Goal: Task Accomplishment & Management: Use online tool/utility

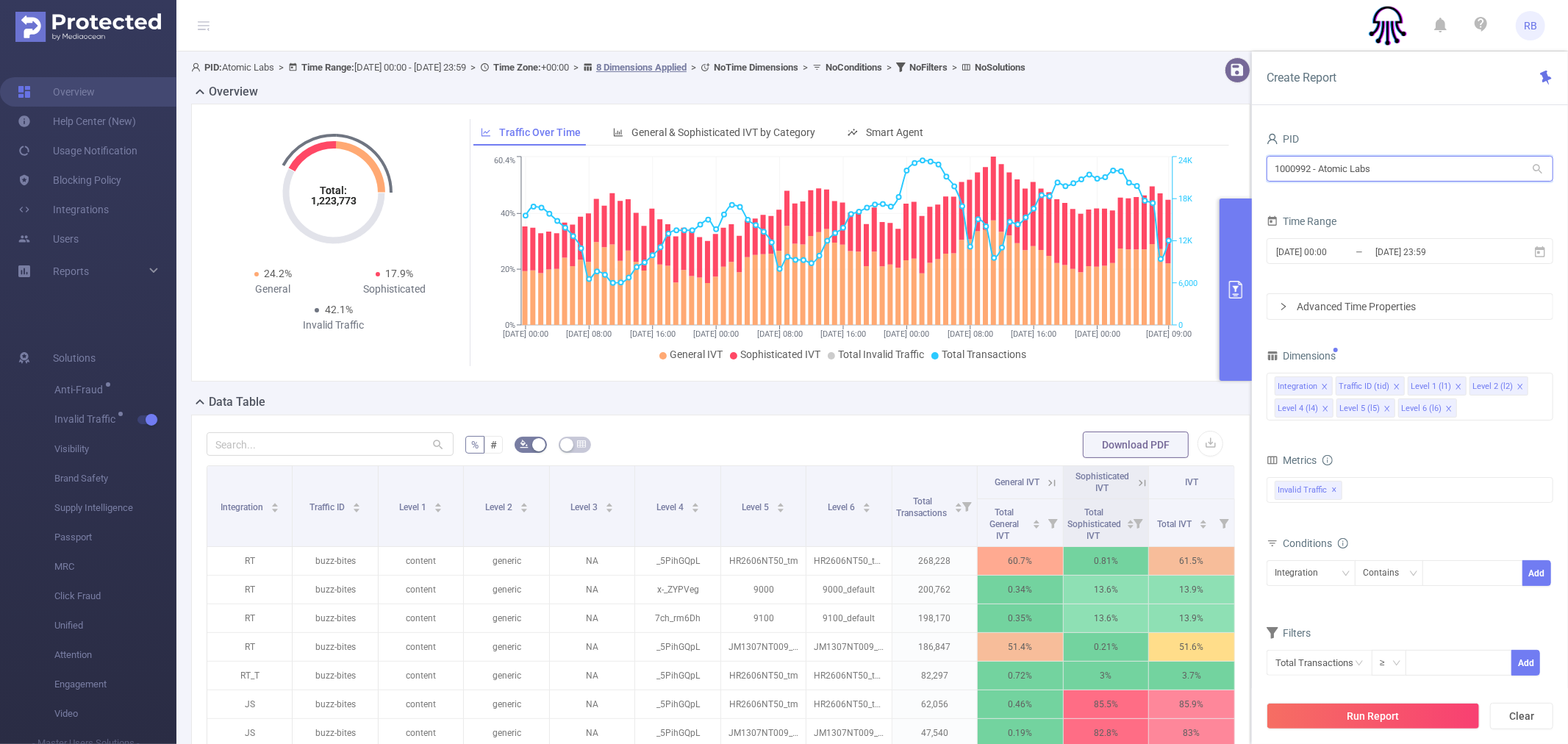
click at [1365, 164] on input "1000992 - Atomic Labs" at bounding box center [1410, 169] width 287 height 26
type input "p"
click at [1357, 242] on input "[DATE] 00:00" at bounding box center [1335, 252] width 119 height 20
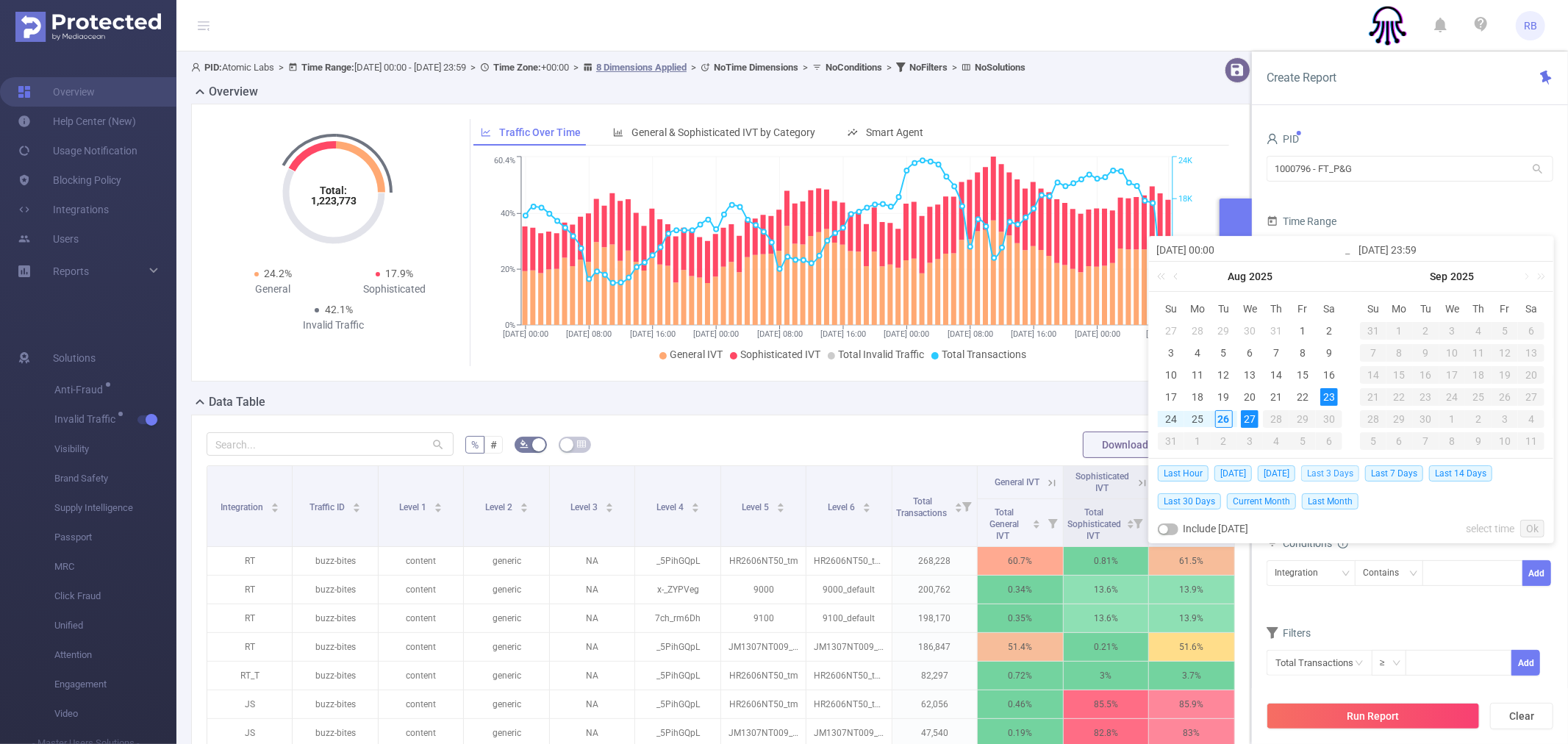
click at [1326, 473] on span "Last 3 Days" at bounding box center [1330, 474] width 58 height 17
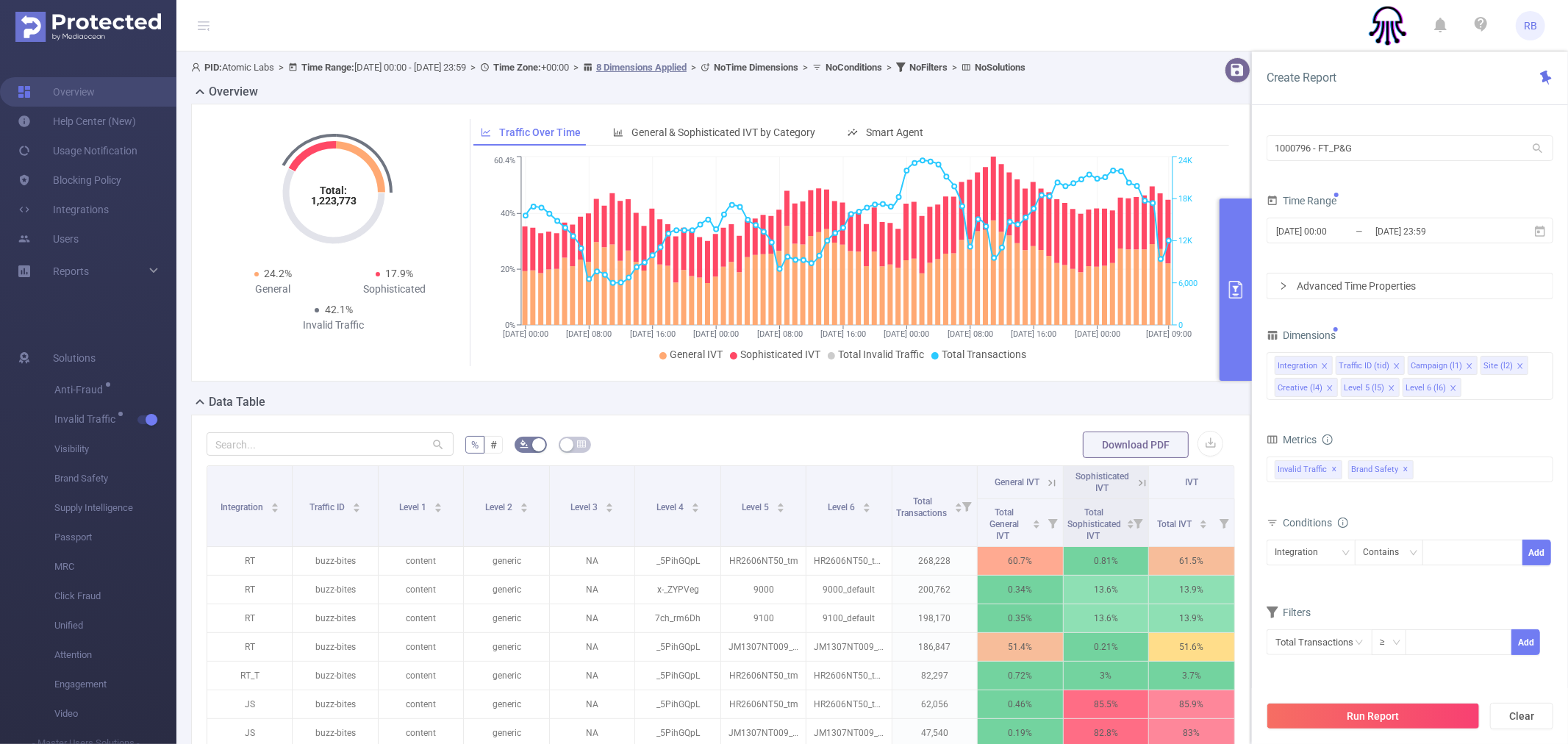
click at [1392, 711] on button "Run Report" at bounding box center [1374, 715] width 213 height 26
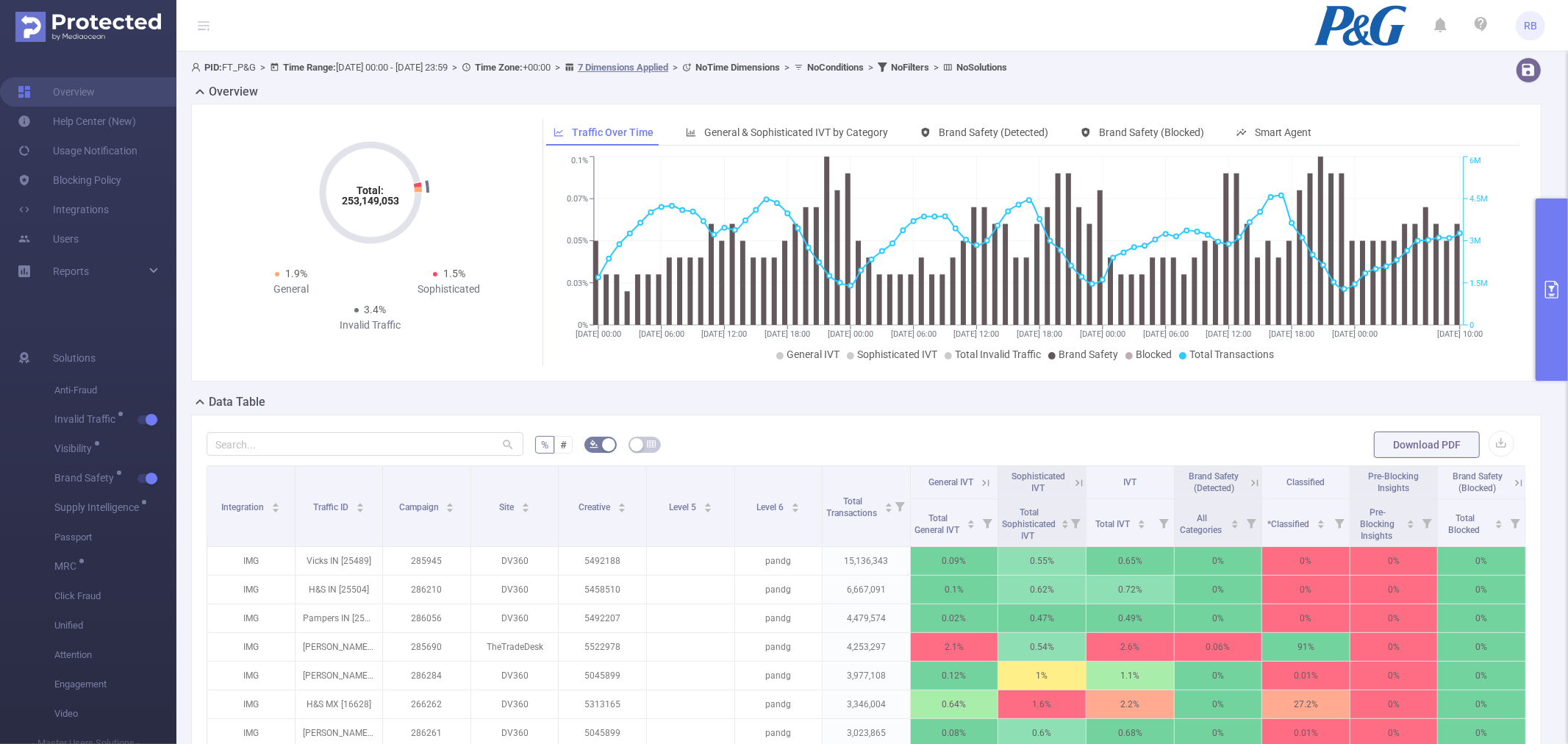
click at [1567, 282] on button "primary" at bounding box center [1551, 289] width 32 height 182
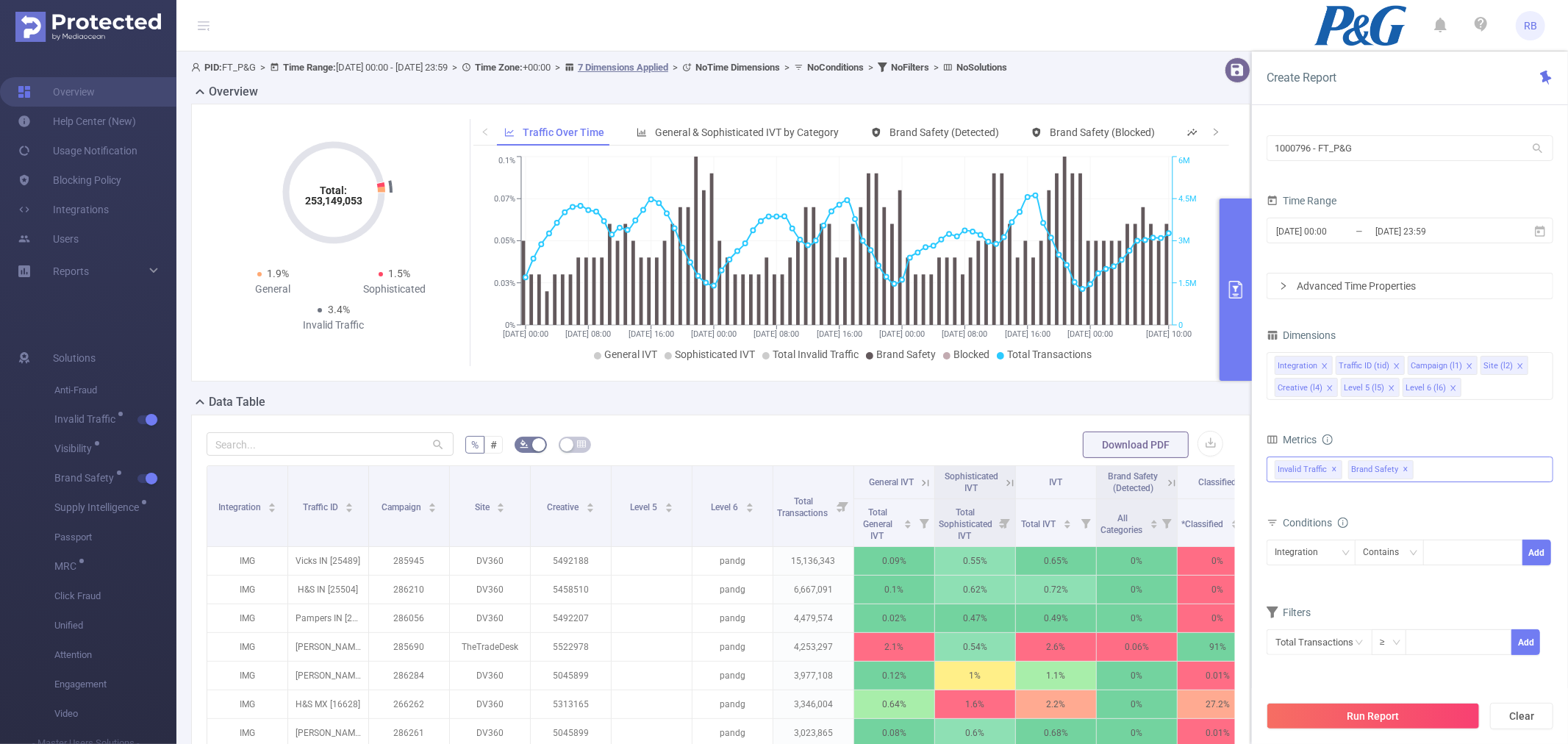
click at [1432, 471] on div "Invalid Traffic ✕ Brand Safety ✕" at bounding box center [1410, 469] width 287 height 26
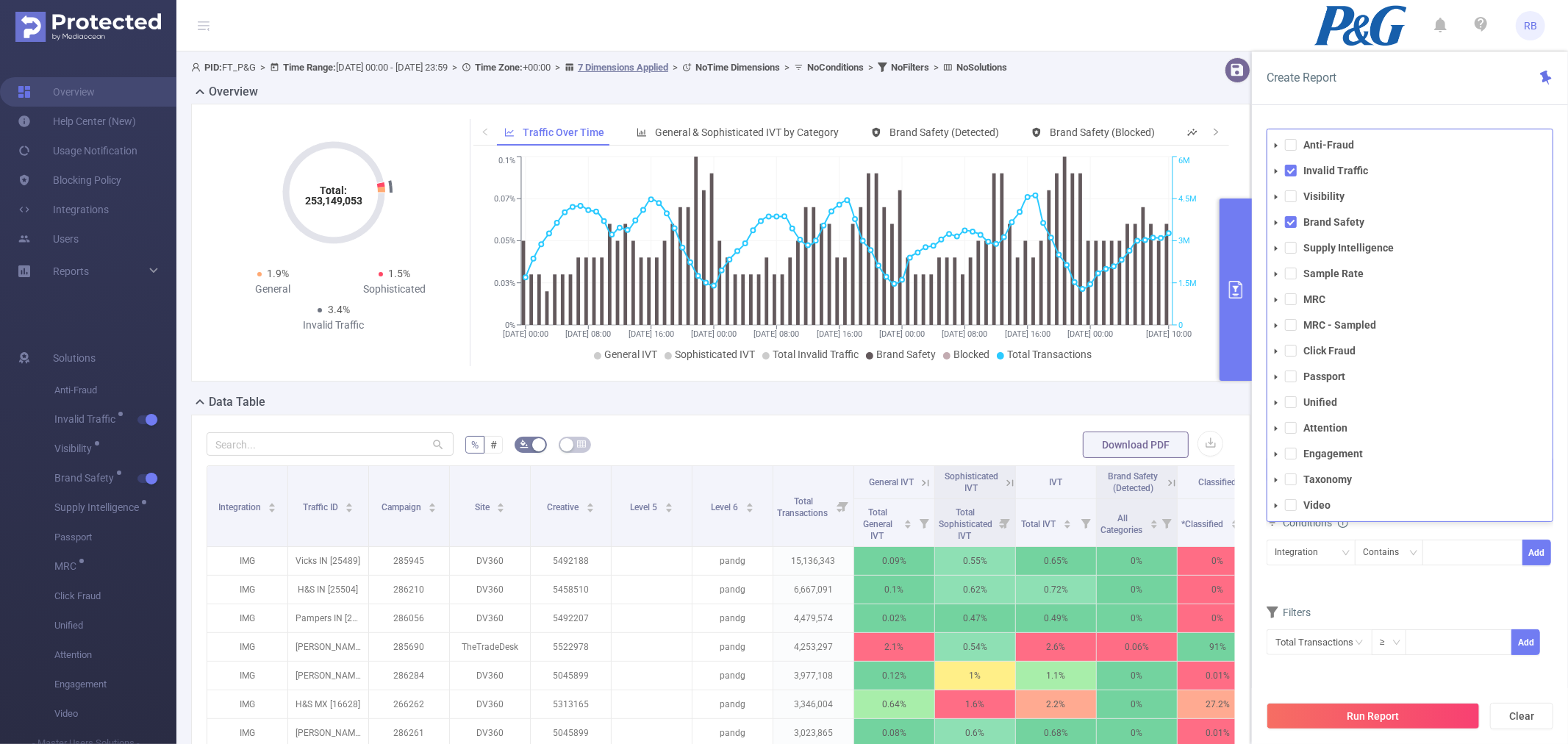
click at [1297, 503] on li "Video" at bounding box center [1410, 505] width 285 height 20
click at [1289, 504] on span at bounding box center [1291, 505] width 12 height 12
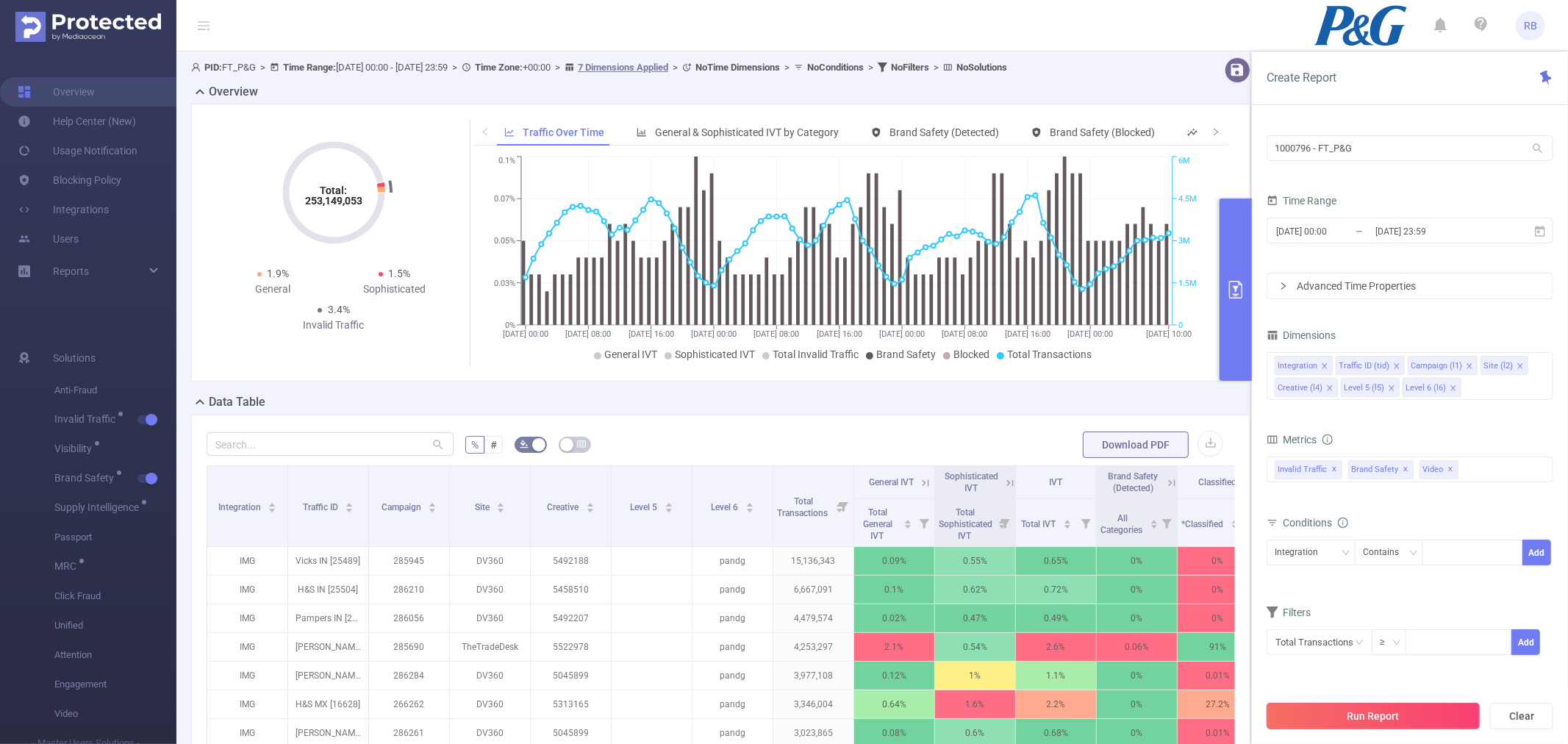
click at [1313, 703] on button "Run Report" at bounding box center [1374, 715] width 213 height 26
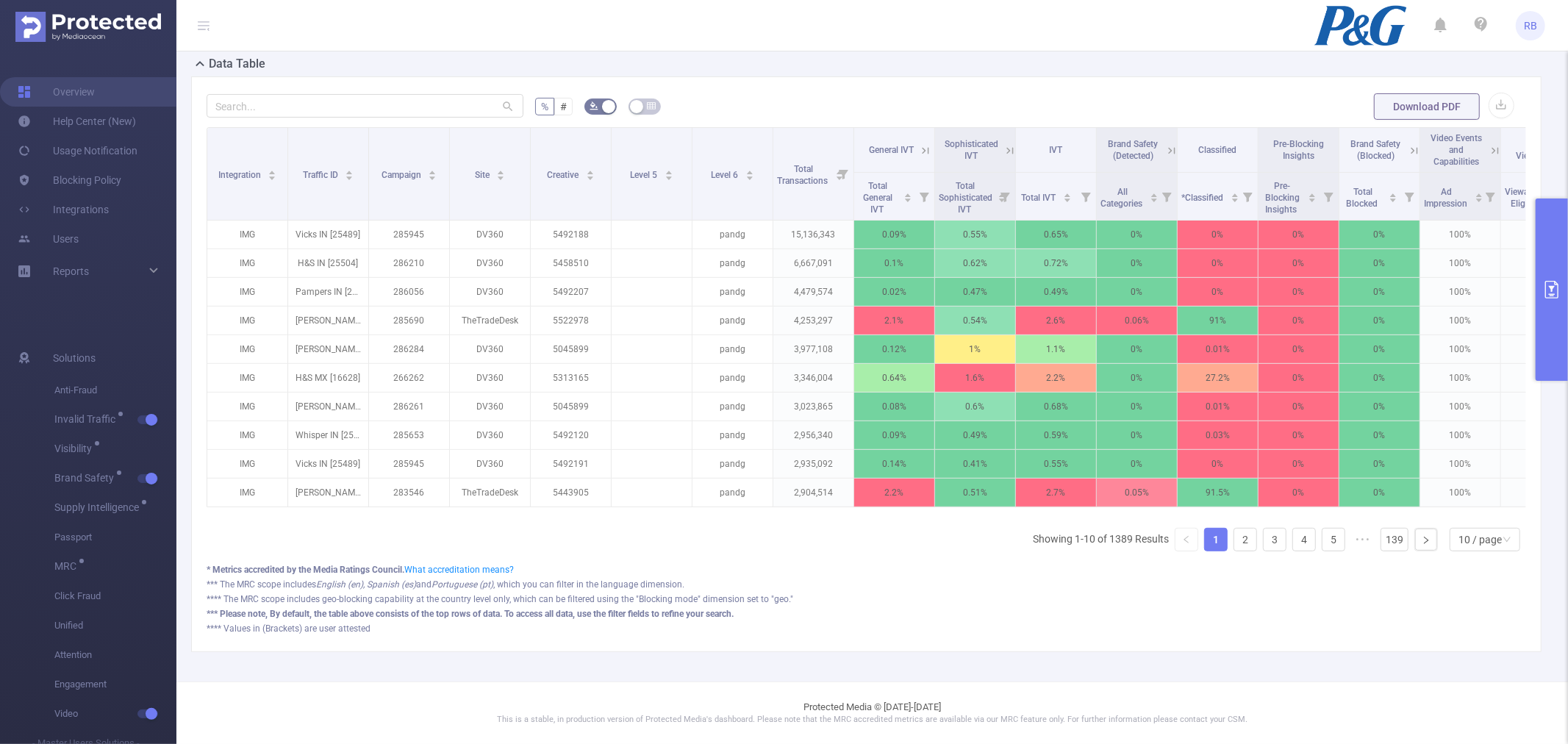
scroll to position [0, 71]
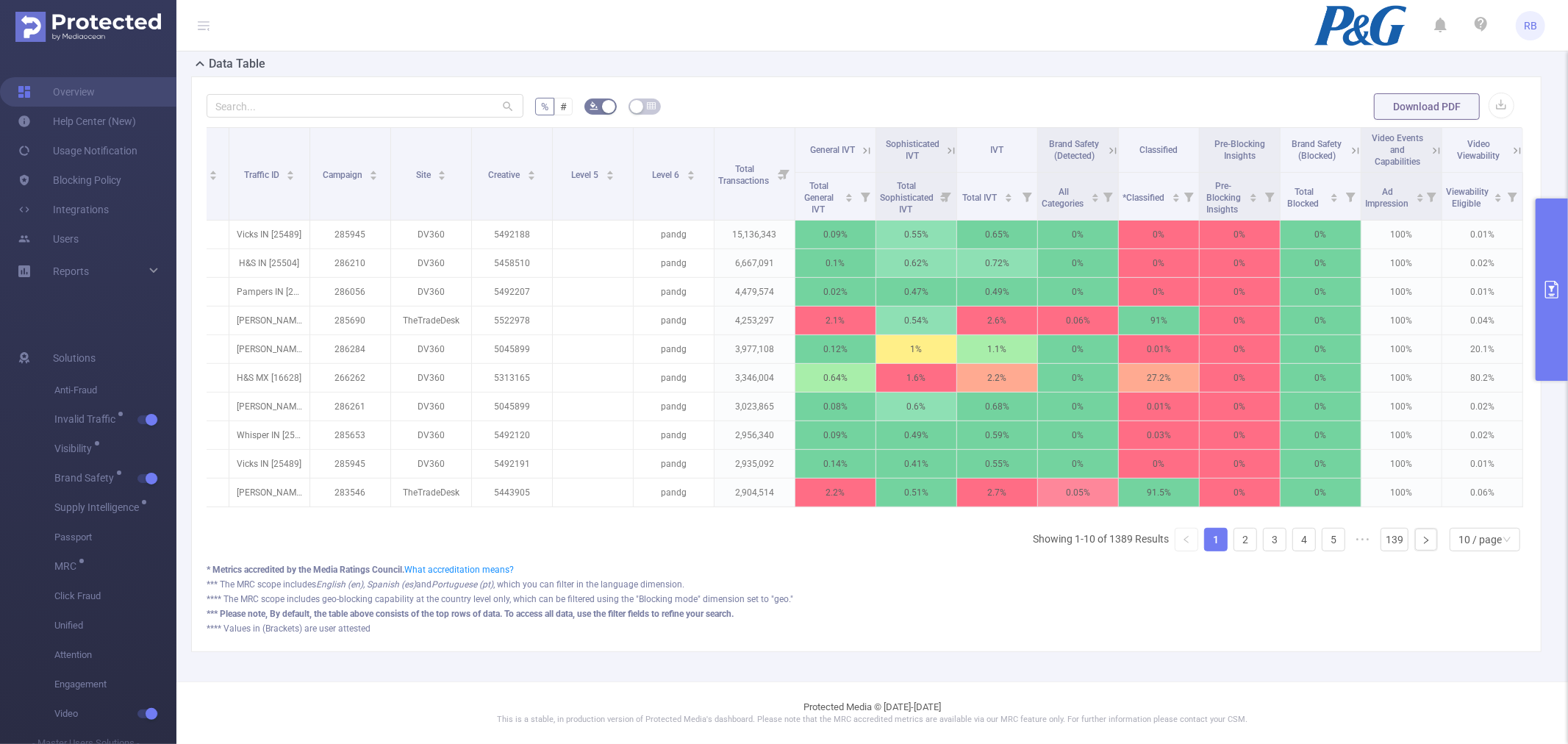
click at [1433, 147] on icon at bounding box center [1436, 150] width 7 height 7
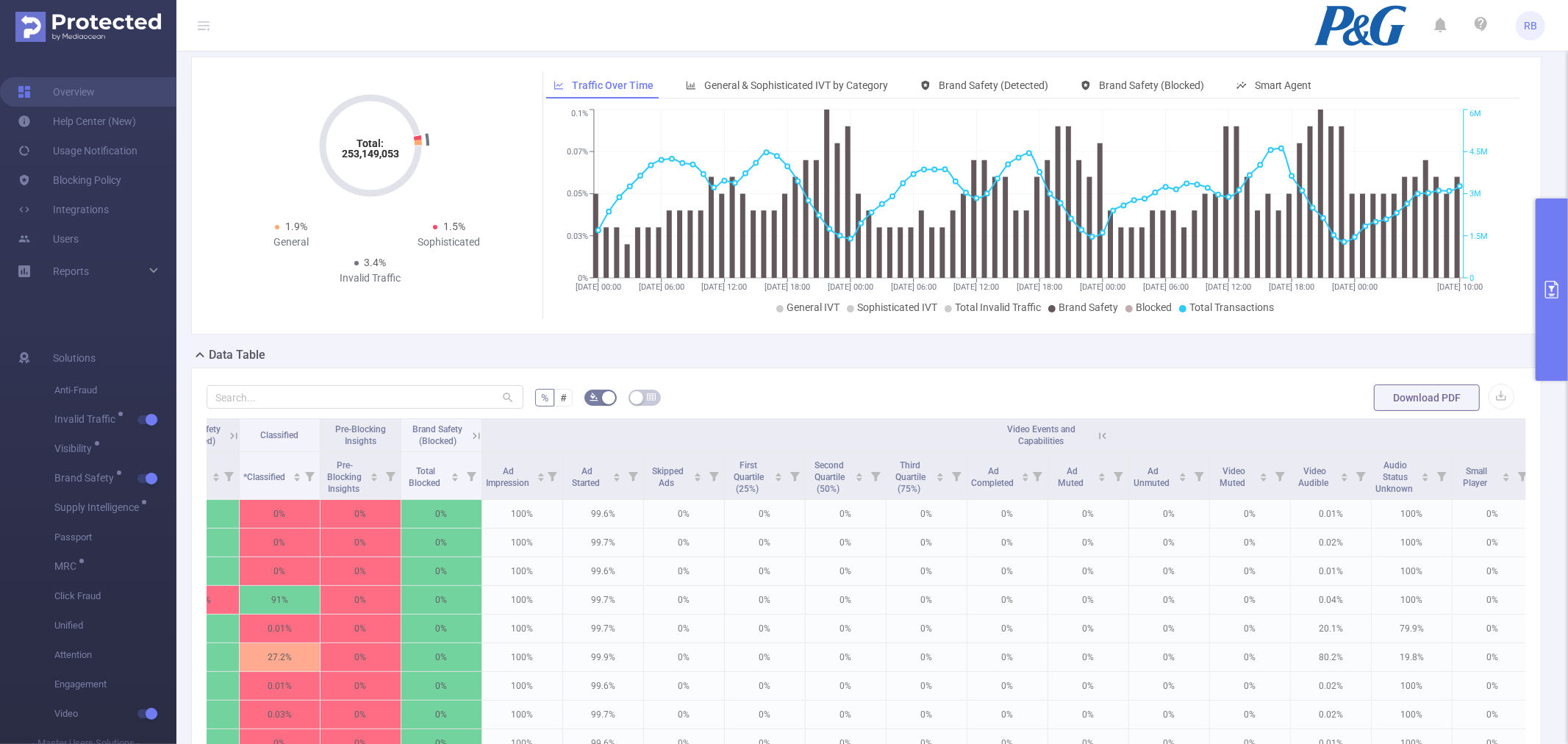
scroll to position [0, 0]
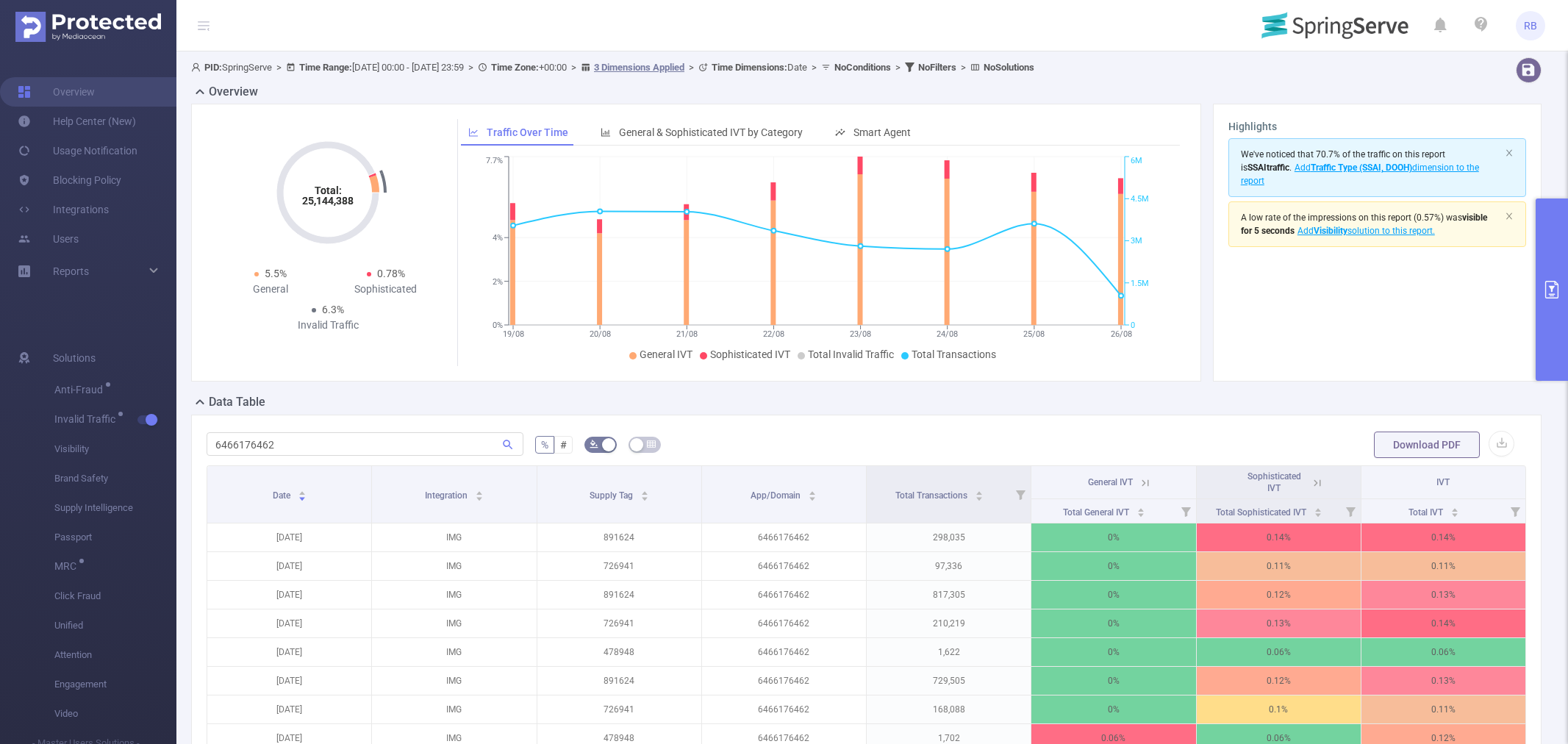
click at [1560, 296] on icon "primary" at bounding box center [1552, 290] width 18 height 18
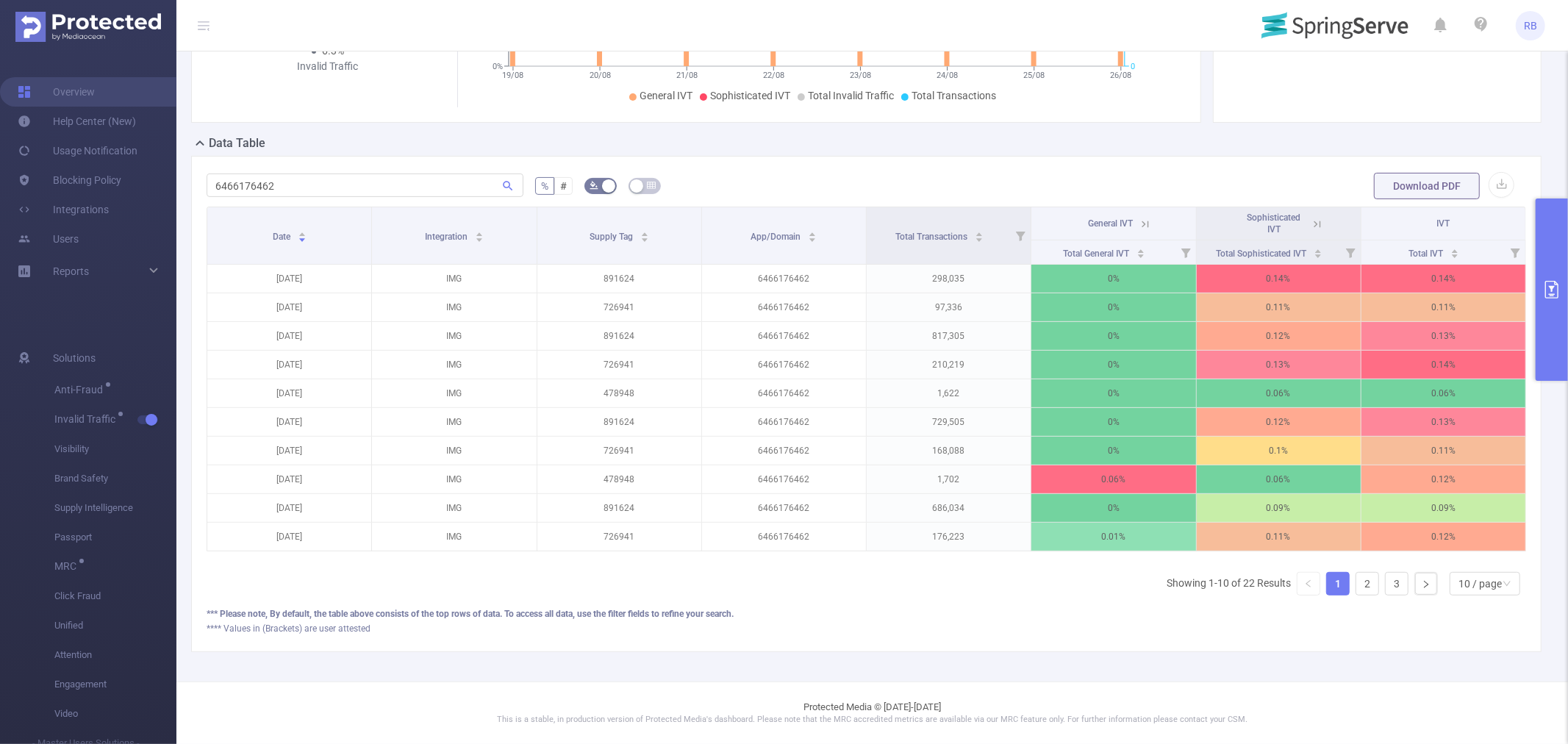
scroll to position [0, 2]
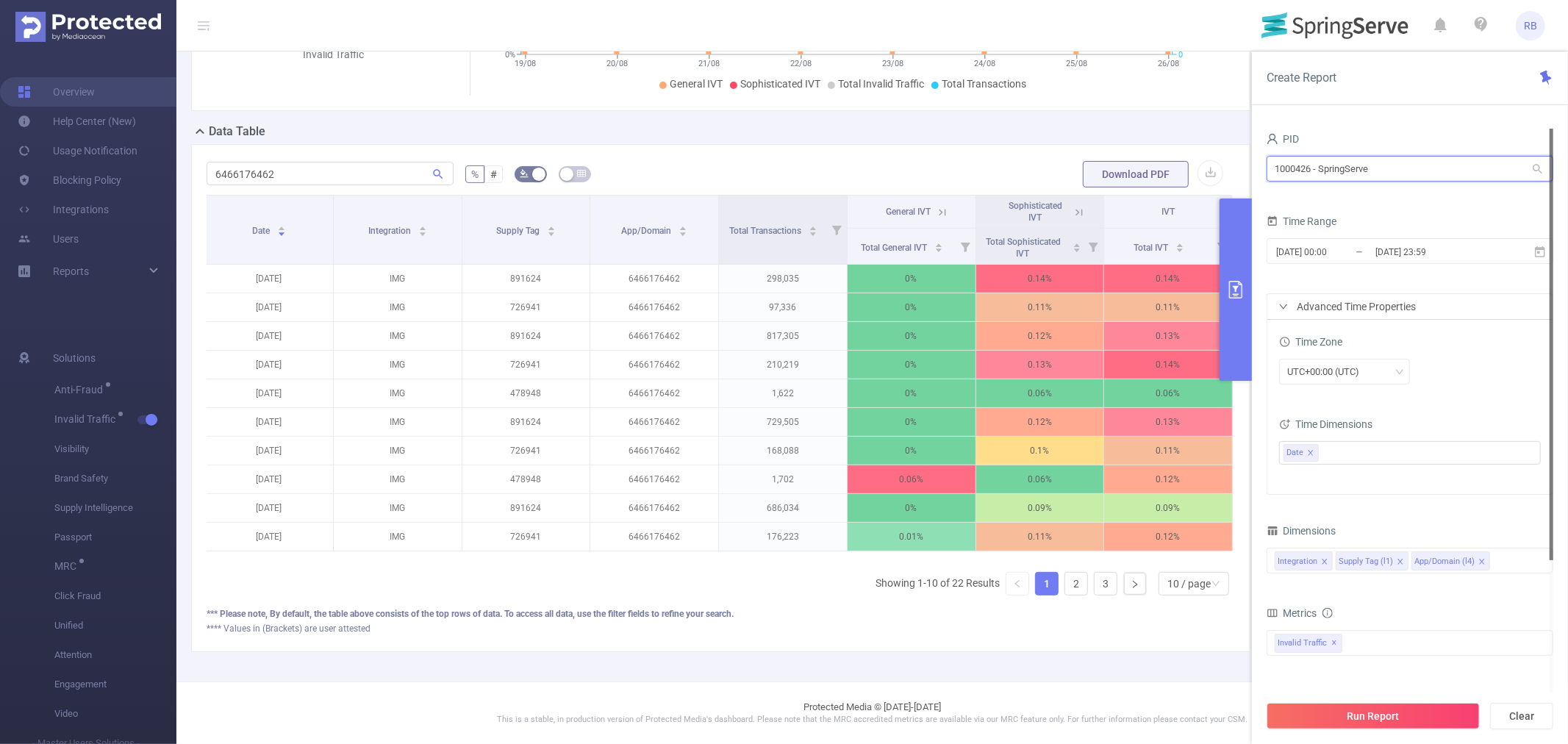
click at [1372, 164] on input "1000426 - SpringServe" at bounding box center [1410, 169] width 287 height 26
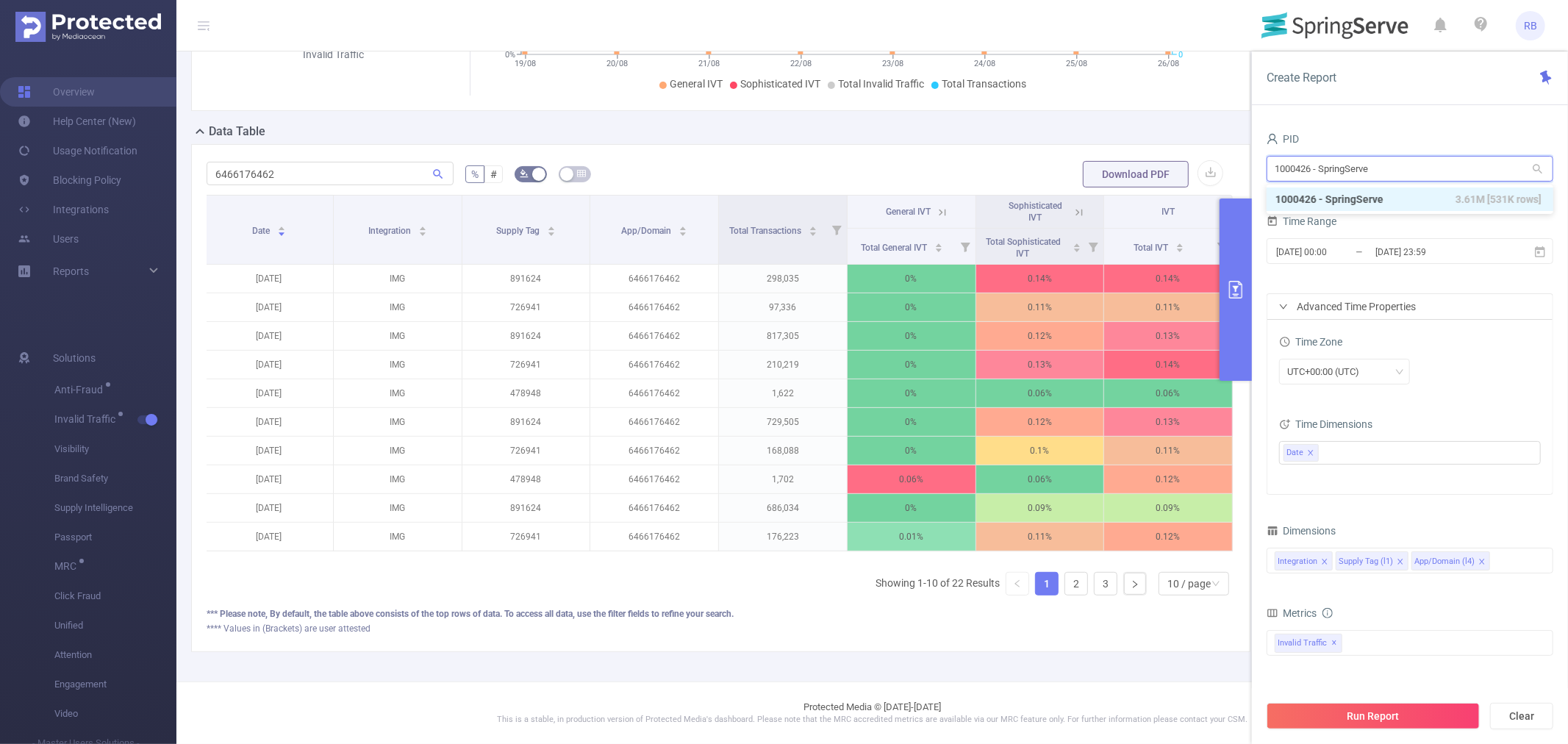
click at [1372, 164] on input "1000426 - SpringServe" at bounding box center [1410, 169] width 287 height 26
type input "inno"
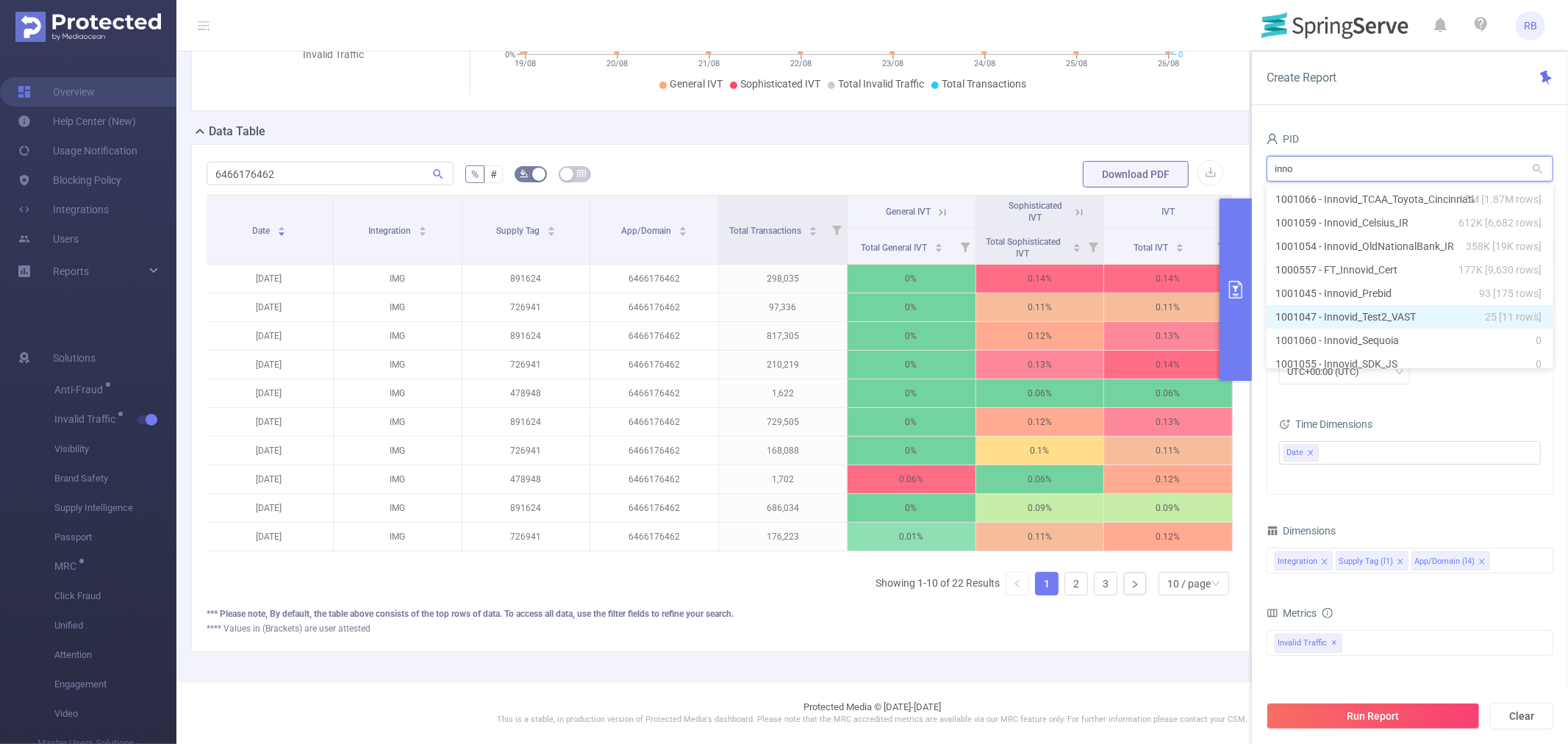
click at [1313, 315] on li "1001047 - Innovid_Test2_VAST 25 [11 rows]" at bounding box center [1410, 317] width 287 height 23
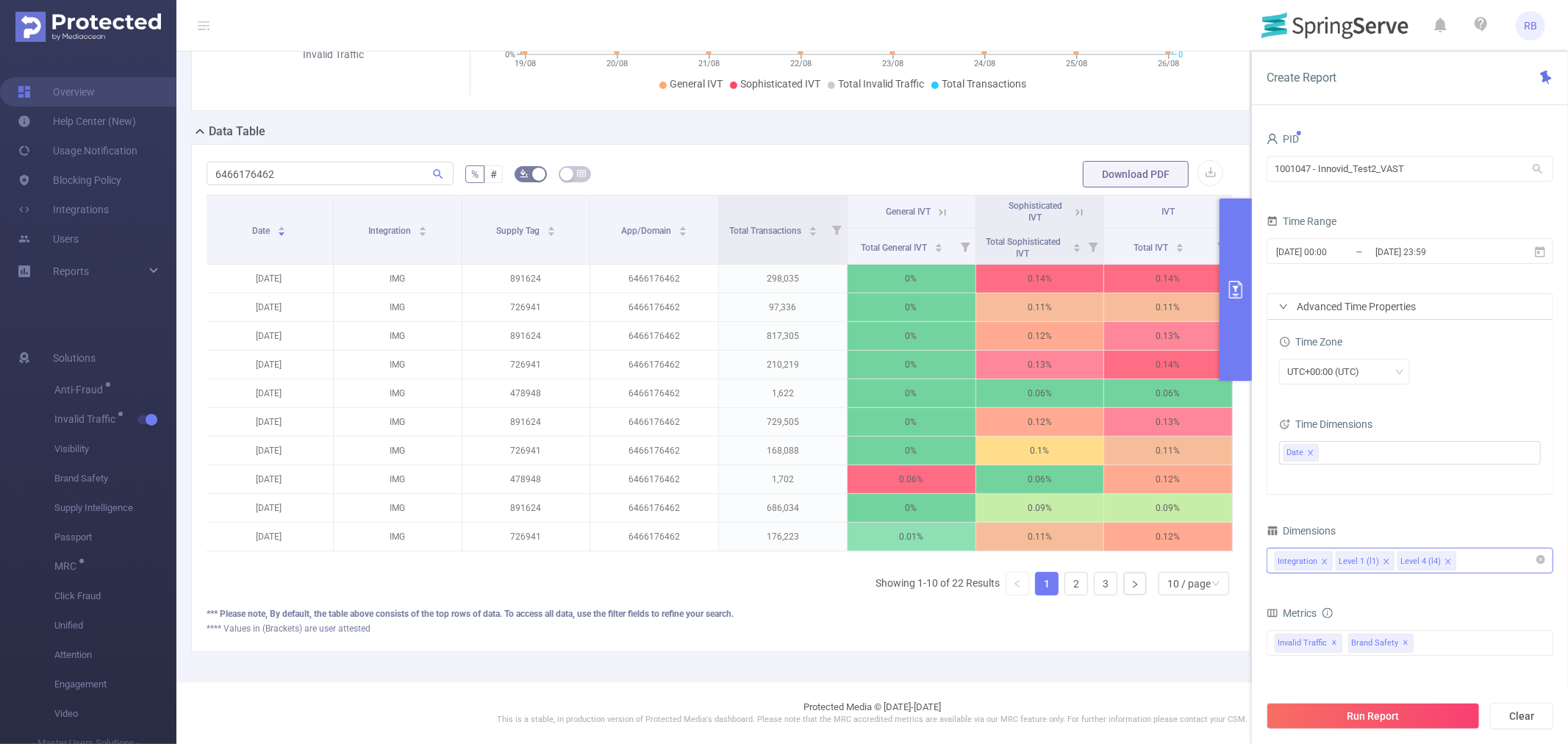
click at [1447, 563] on icon "icon: close" at bounding box center [1448, 561] width 5 height 5
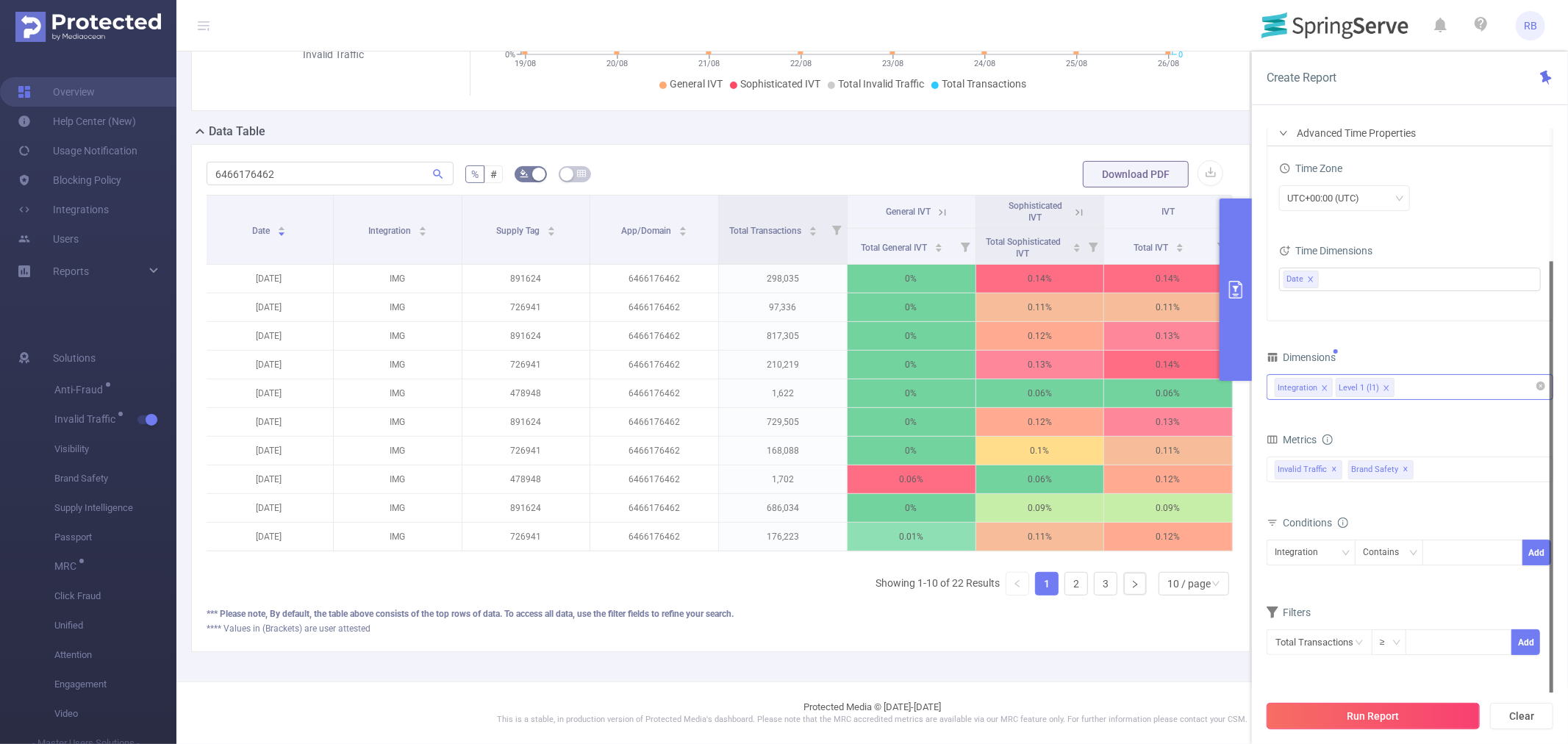
click at [1385, 706] on button "Run Report" at bounding box center [1374, 715] width 213 height 26
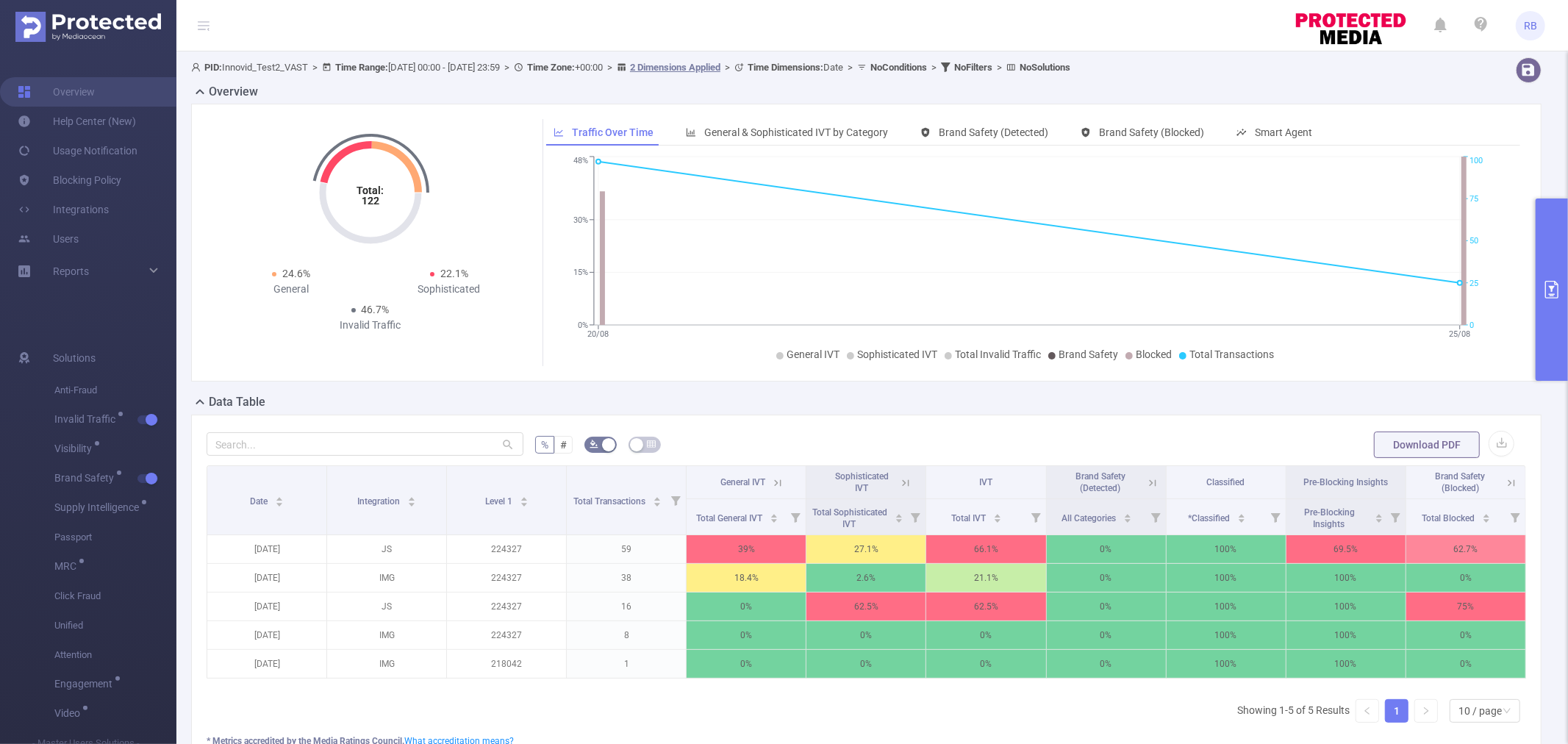
click at [1554, 288] on icon "primary" at bounding box center [1552, 290] width 14 height 18
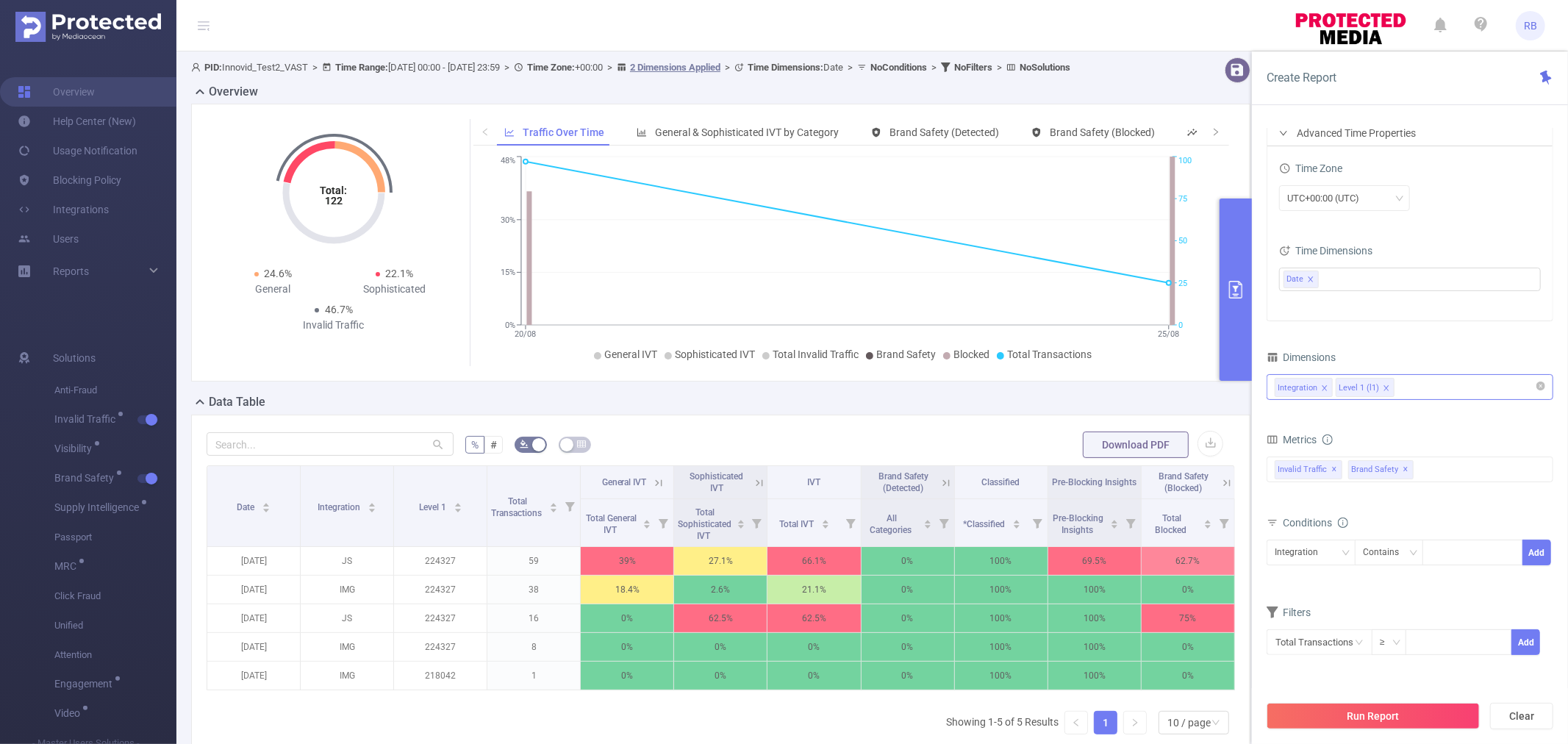
click at [1422, 398] on div "Integration Level 1 (l1)" at bounding box center [1410, 387] width 270 height 24
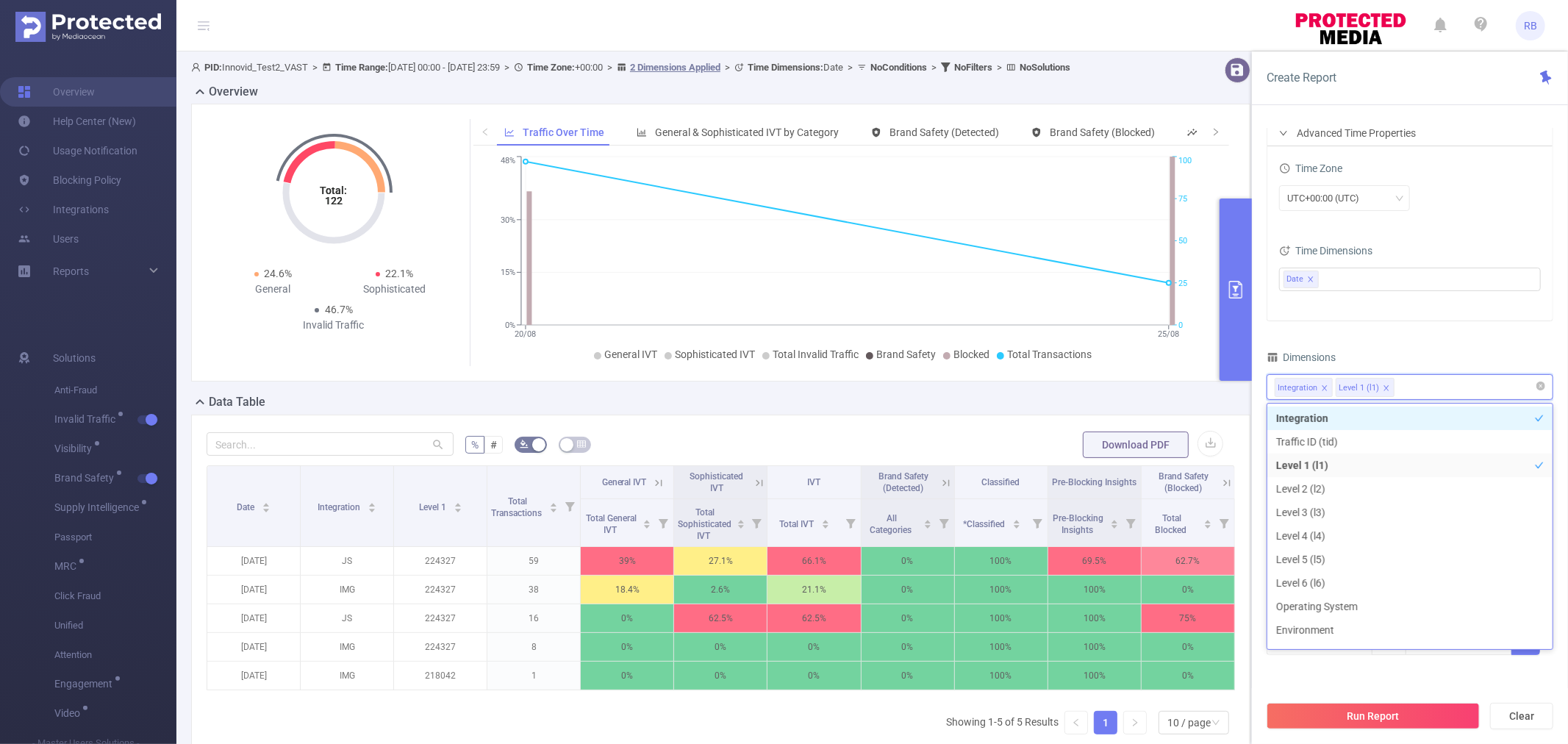
scroll to position [3, 0]
click at [1422, 327] on div "PID 1001047 - Innovid_Test2_VAST 1001047 - Innovid_Test2_VAST Time Range 2025-0…" at bounding box center [1410, 315] width 287 height 719
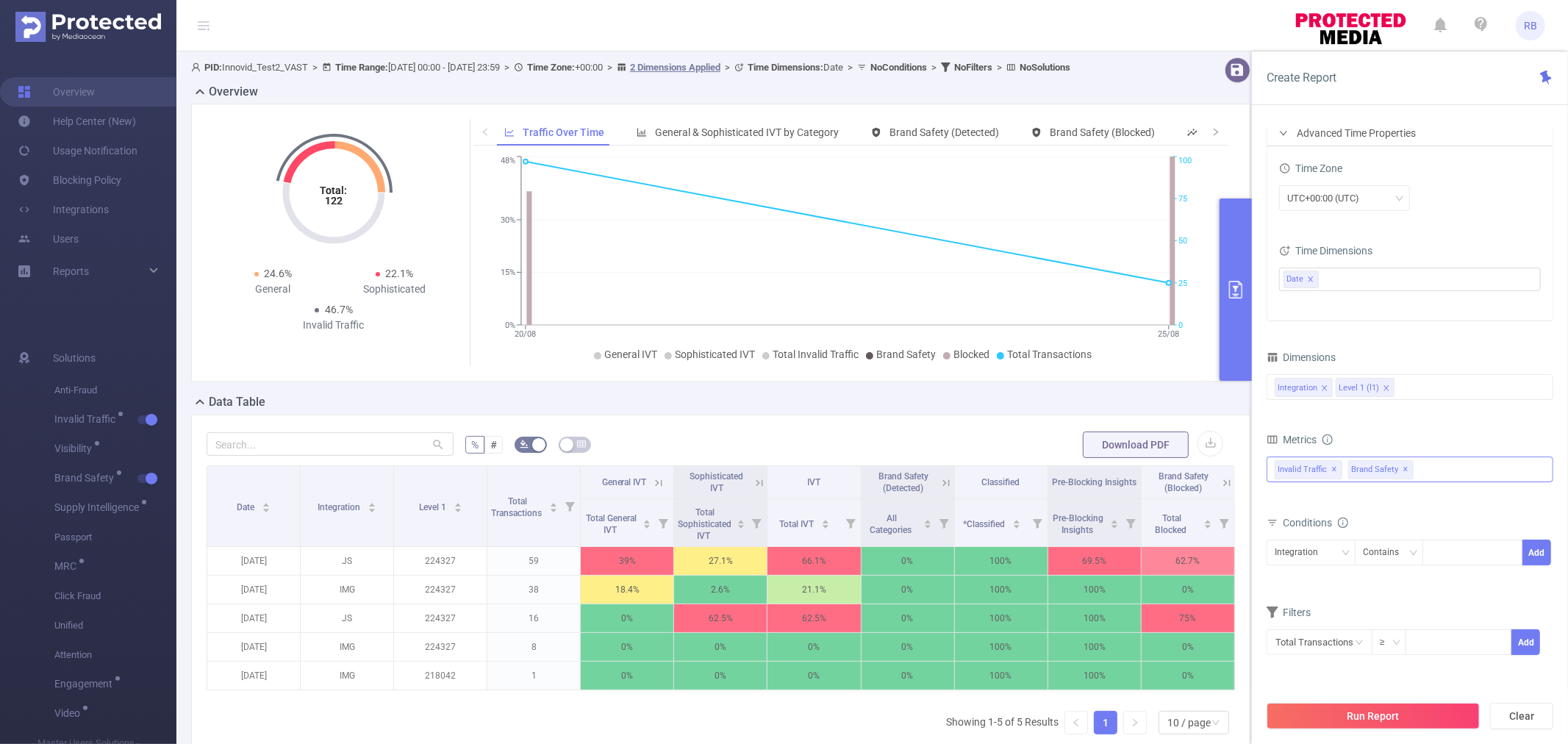
click at [1434, 471] on div "Invalid Traffic ✕ Brand Safety ✕" at bounding box center [1410, 469] width 287 height 26
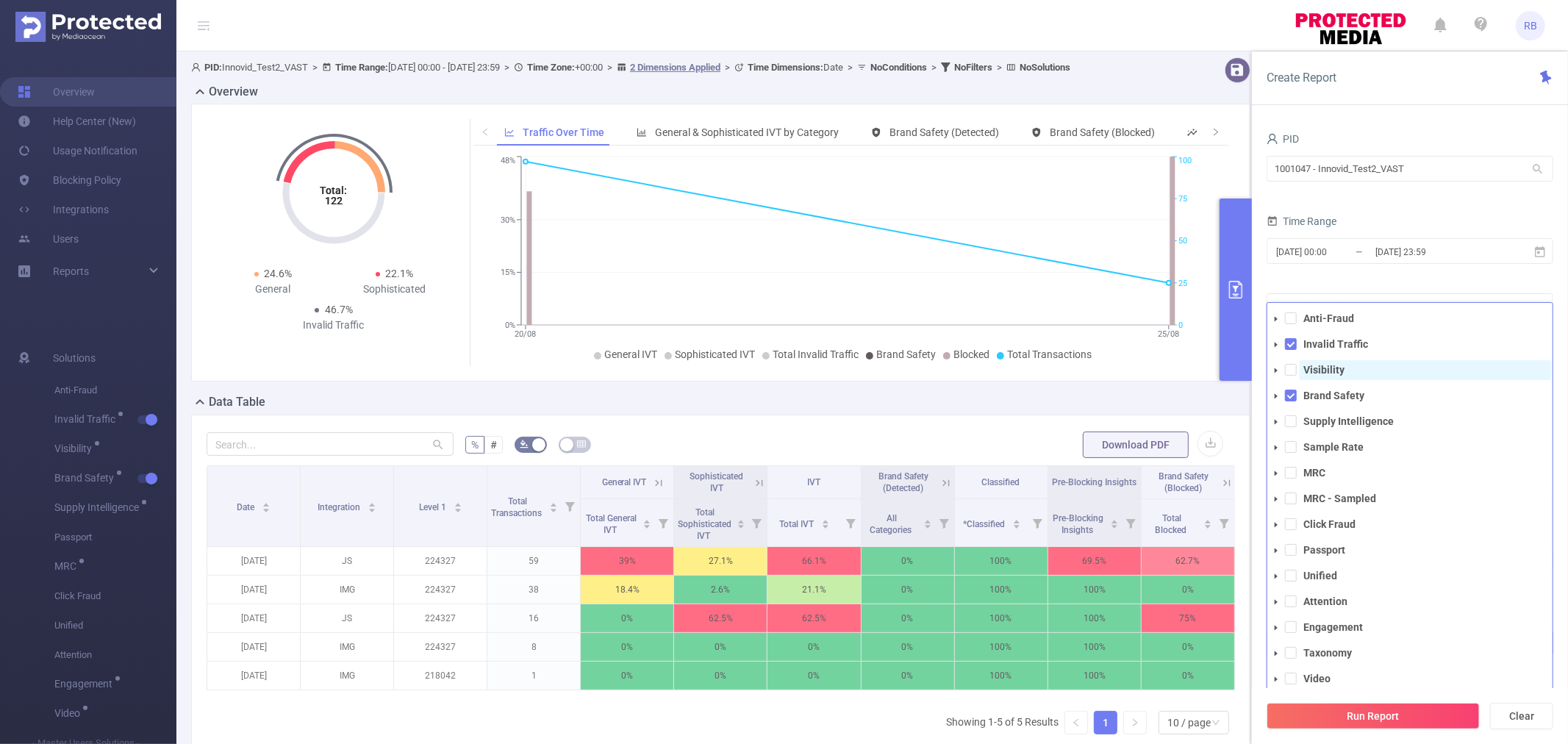
click at [1331, 370] on strong "Visibility" at bounding box center [1324, 370] width 41 height 12
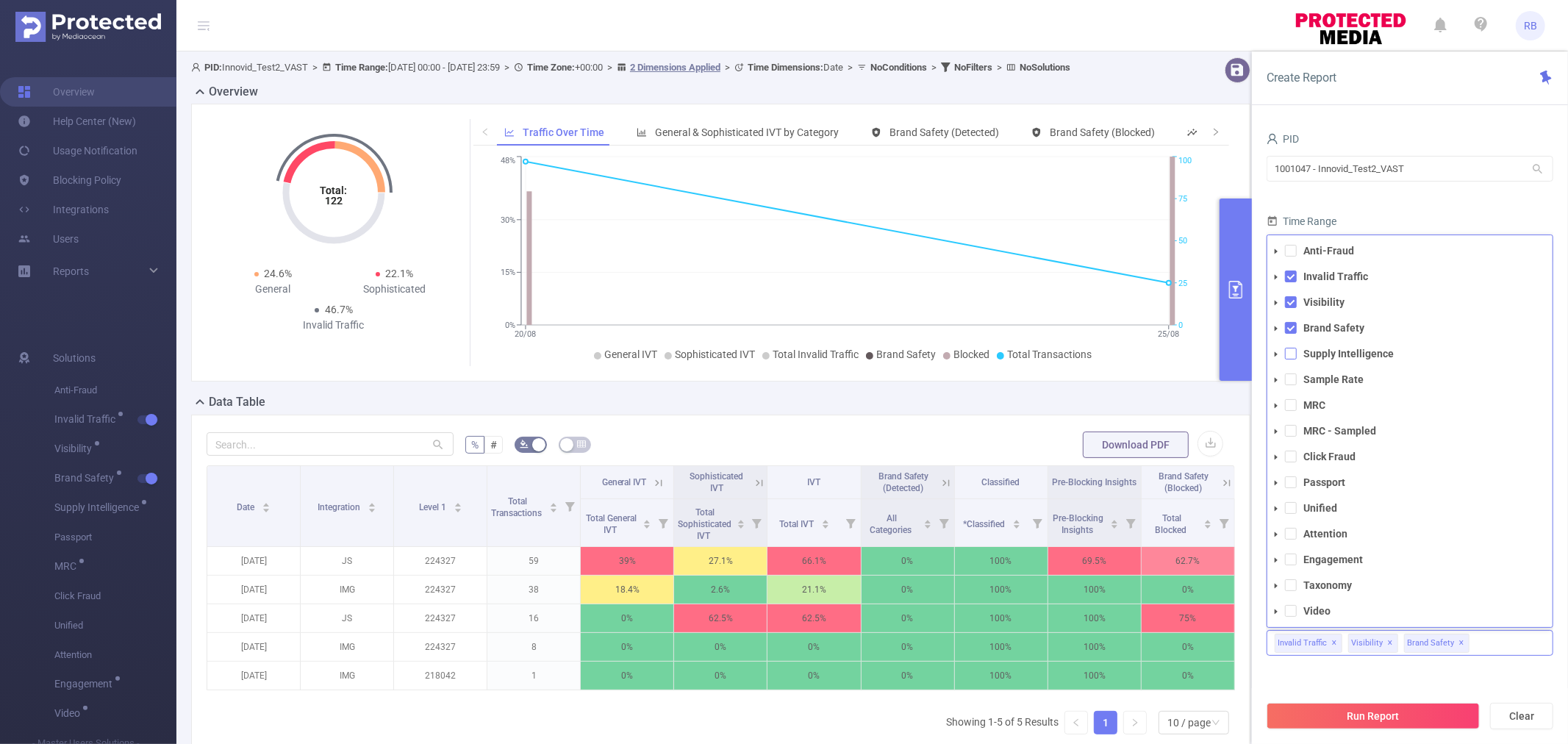
click at [1285, 351] on span at bounding box center [1291, 354] width 12 height 12
click at [1292, 382] on span at bounding box center [1291, 380] width 12 height 12
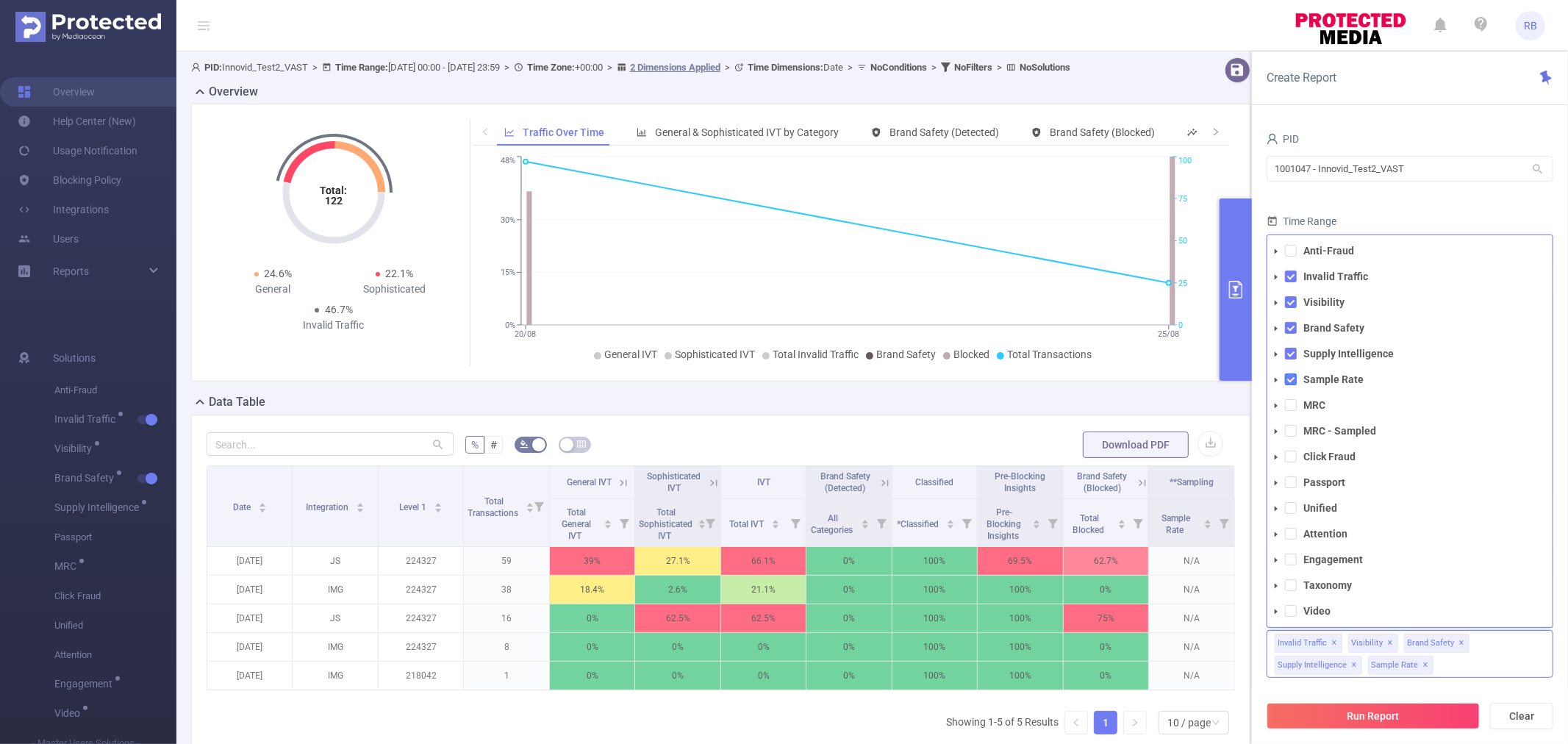
click at [1290, 378] on span at bounding box center [1291, 380] width 12 height 12
click at [1289, 533] on span at bounding box center [1291, 534] width 12 height 12
click at [1285, 558] on span at bounding box center [1291, 560] width 12 height 12
click at [1292, 618] on li "Video" at bounding box center [1410, 611] width 285 height 20
click at [1292, 613] on span at bounding box center [1291, 611] width 12 height 12
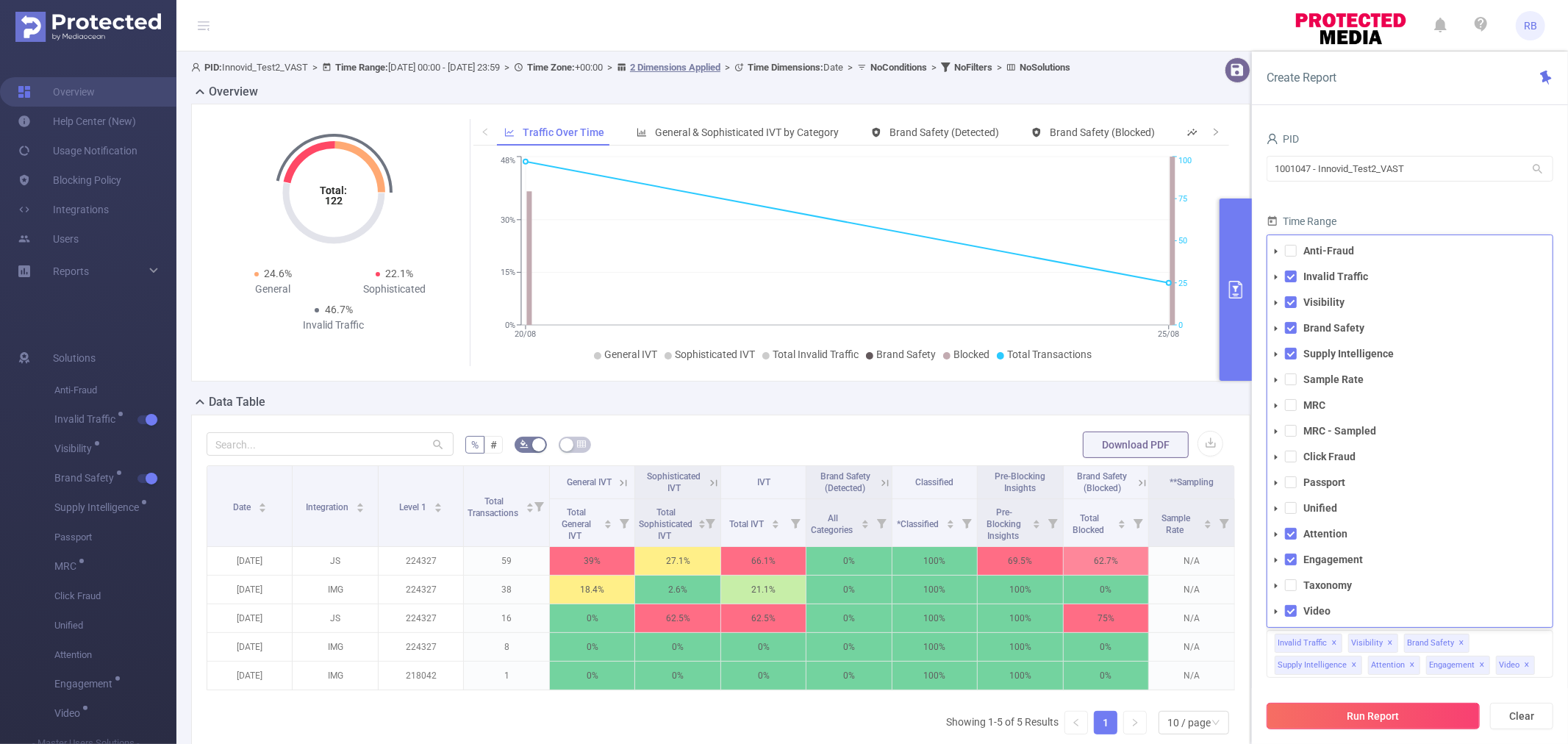
click at [1333, 703] on button "Run Report" at bounding box center [1374, 715] width 213 height 26
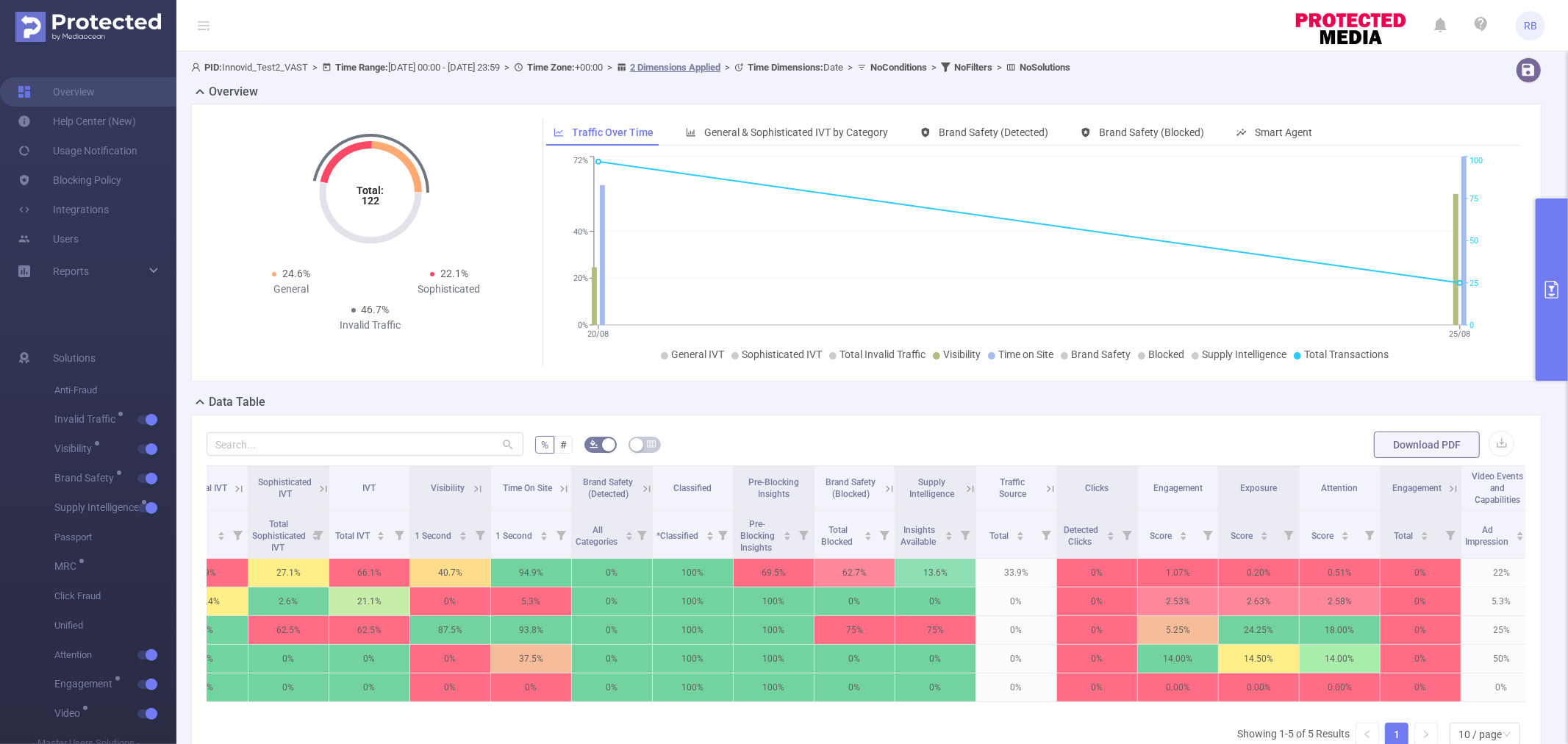
scroll to position [0, 475]
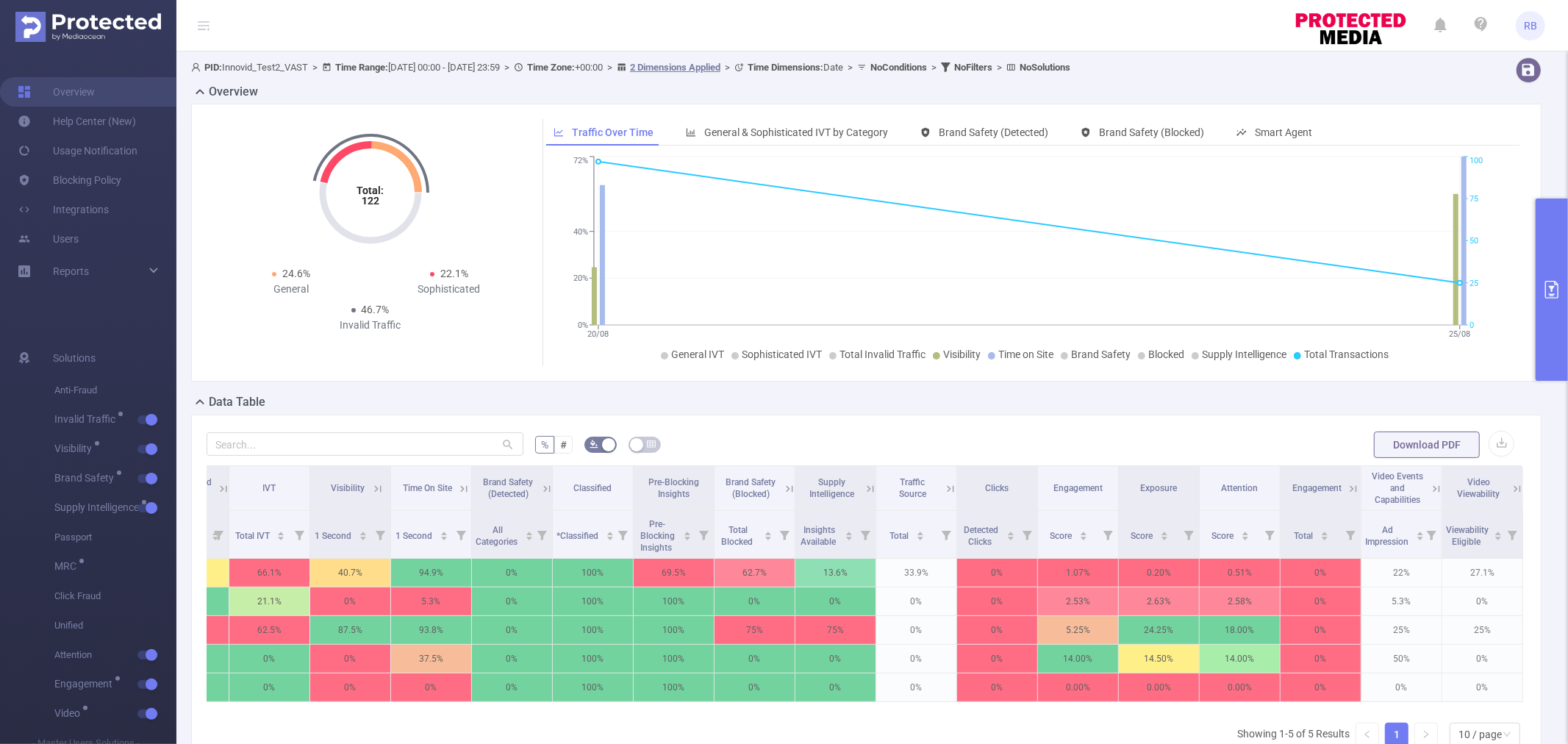
click at [1430, 488] on icon at bounding box center [1437, 489] width 14 height 14
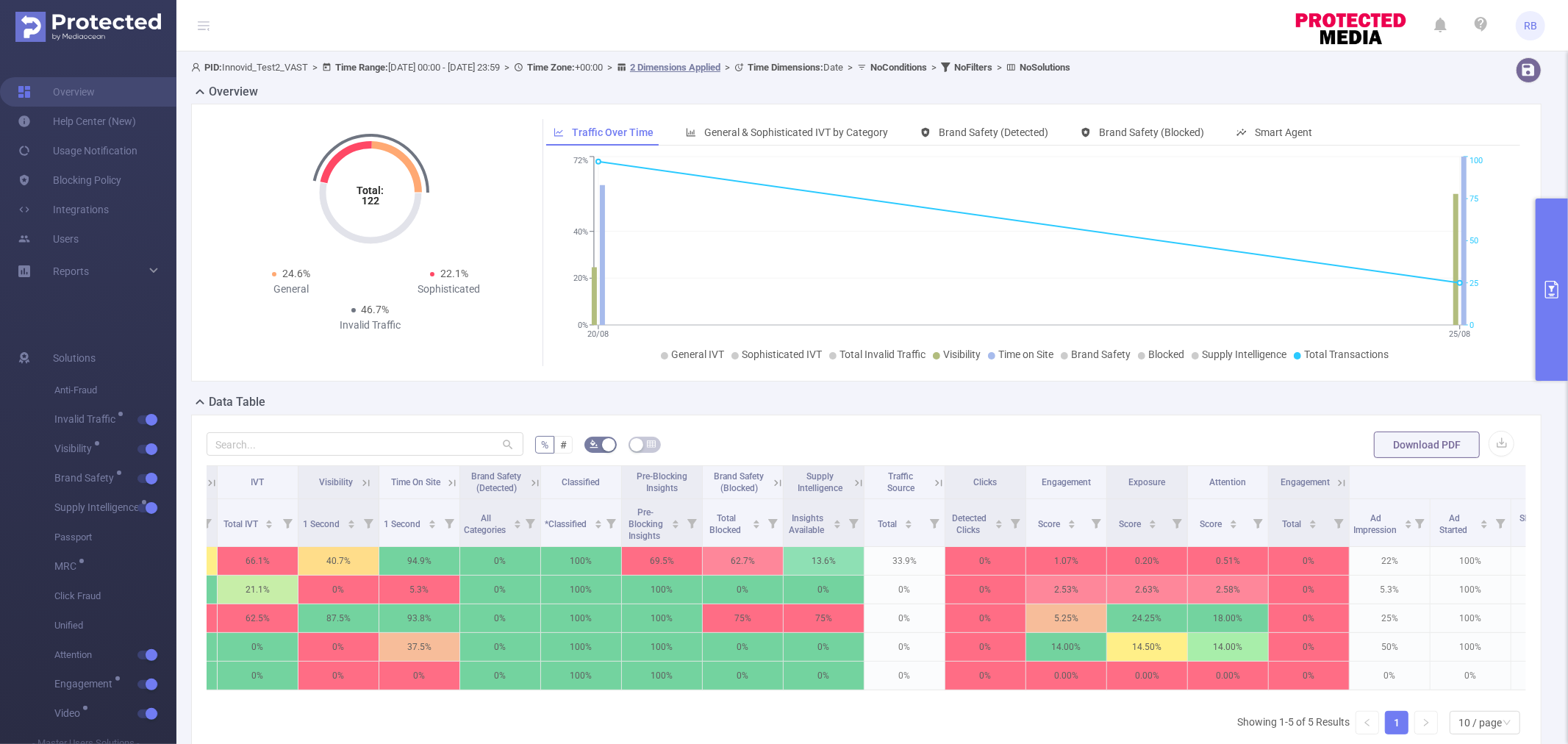
drag, startPoint x: 960, startPoint y: 713, endPoint x: 1091, endPoint y: 715, distance: 131.0
click at [1091, 715] on div "Date Integration Level 1 Total Transactions General IVT Sophisticated IVT IVT V…" at bounding box center [866, 606] width 1320 height 281
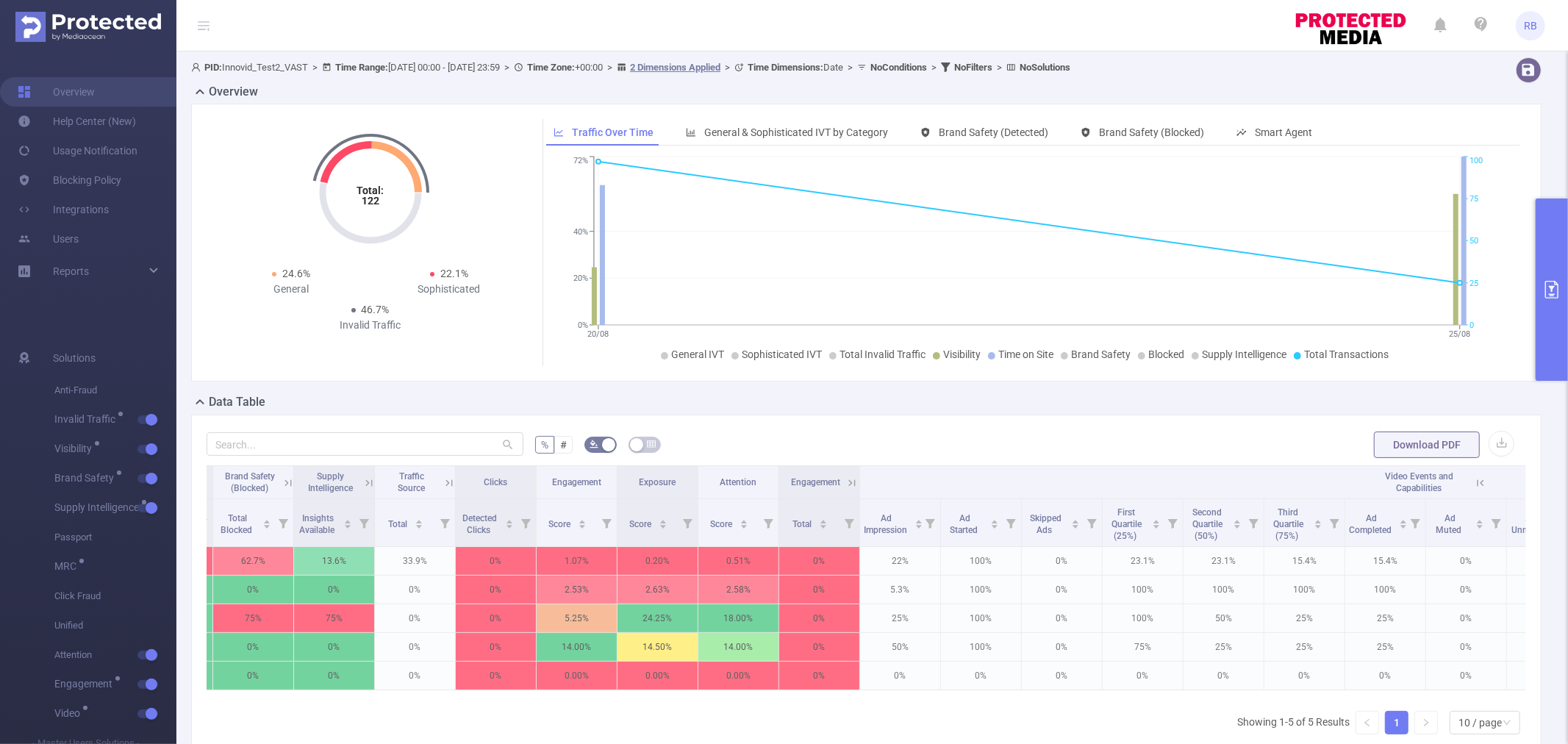
scroll to position [0, 962]
click at [1563, 311] on button "primary" at bounding box center [1551, 289] width 32 height 182
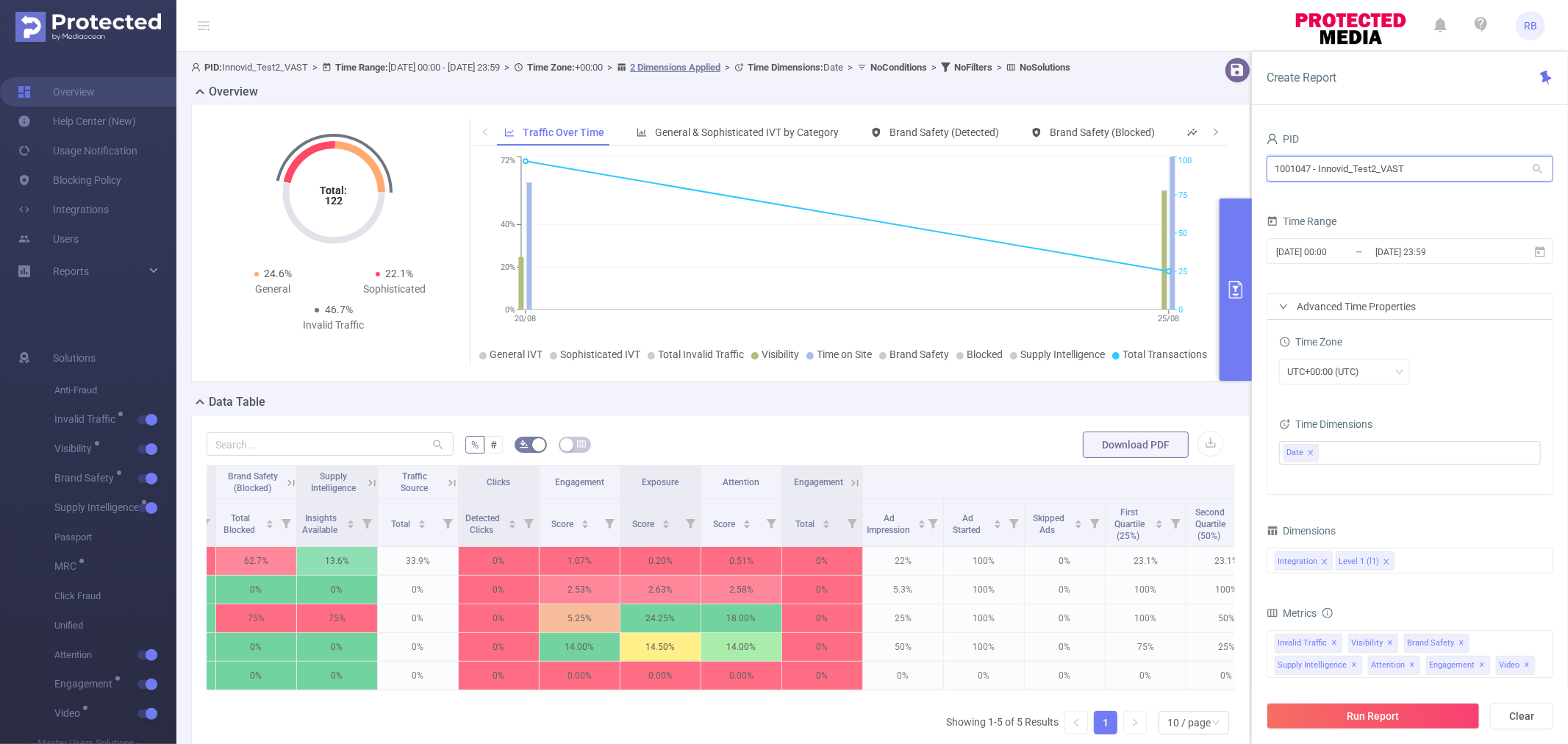
click at [1337, 169] on input "1001047 - Innovid_Test2_VAST" at bounding box center [1410, 169] width 287 height 26
drag, startPoint x: 1337, startPoint y: 169, endPoint x: 1403, endPoint y: 176, distance: 66.4
click at [1403, 176] on input "1001047 - Innovid_Test2_VAST" at bounding box center [1410, 169] width 287 height 26
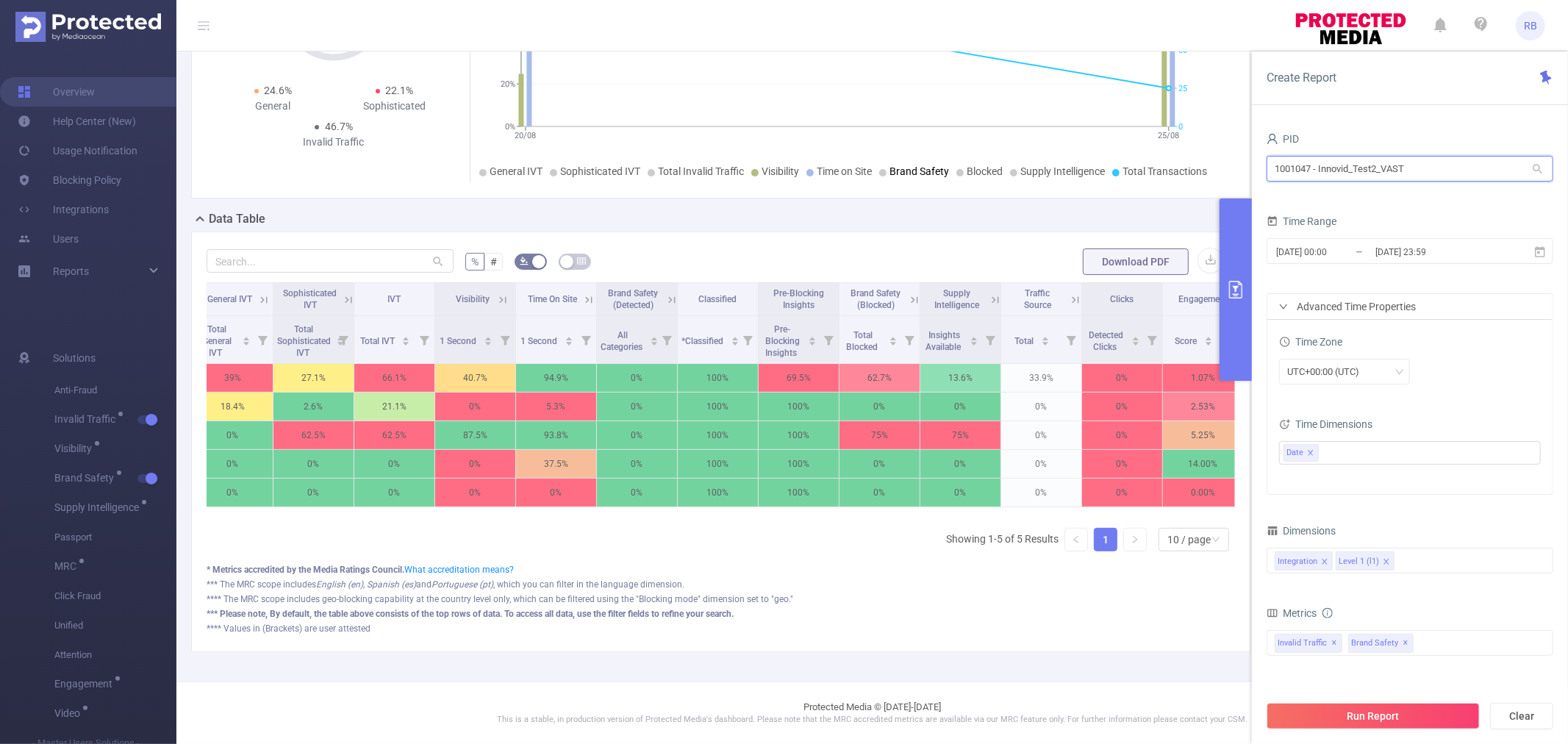
scroll to position [0, 0]
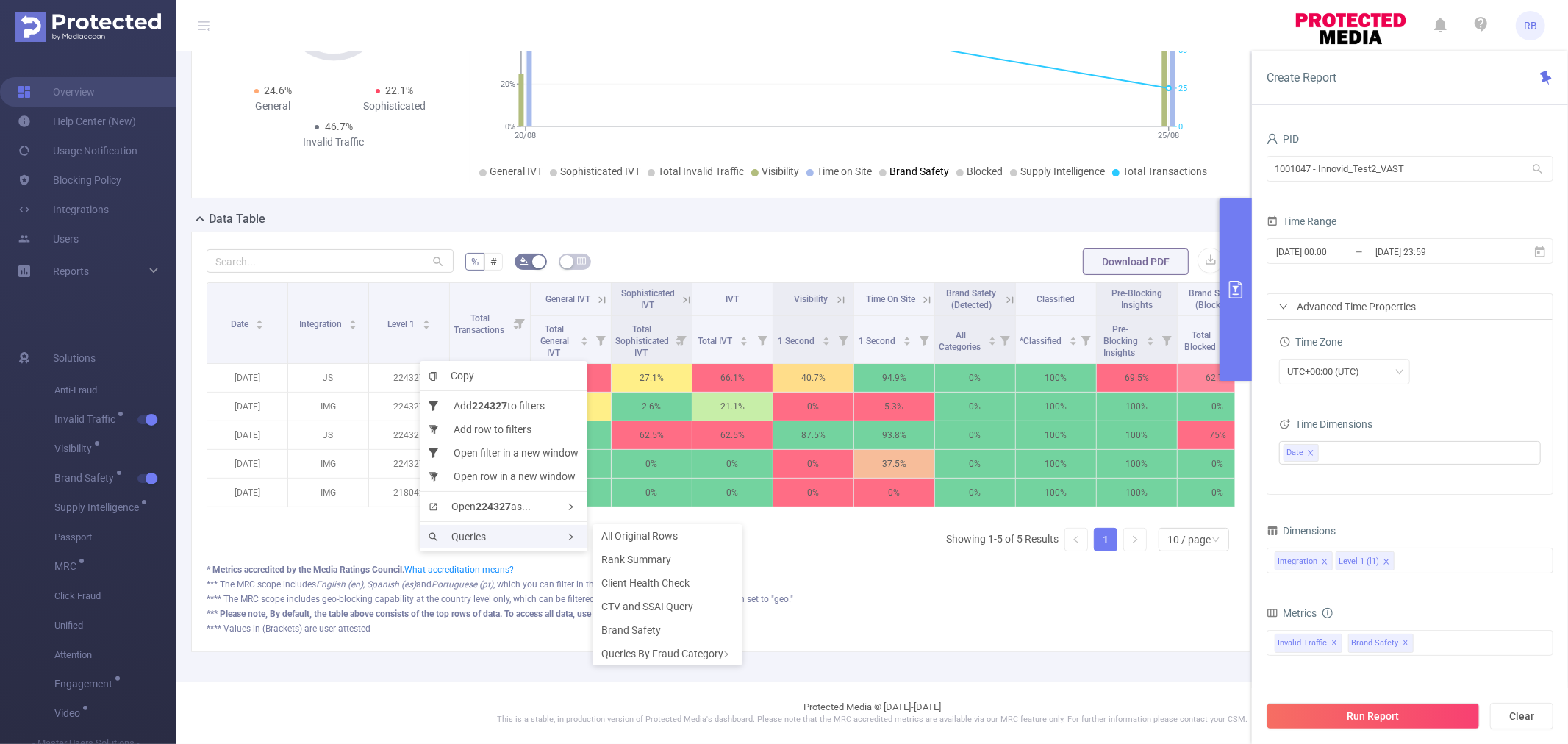
click at [488, 535] on div "Queries" at bounding box center [503, 536] width 167 height 23
click at [677, 652] on div "Queries By Fraud Category" at bounding box center [668, 653] width 150 height 23
click at [805, 657] on span "Viewability Query" at bounding box center [795, 654] width 79 height 12
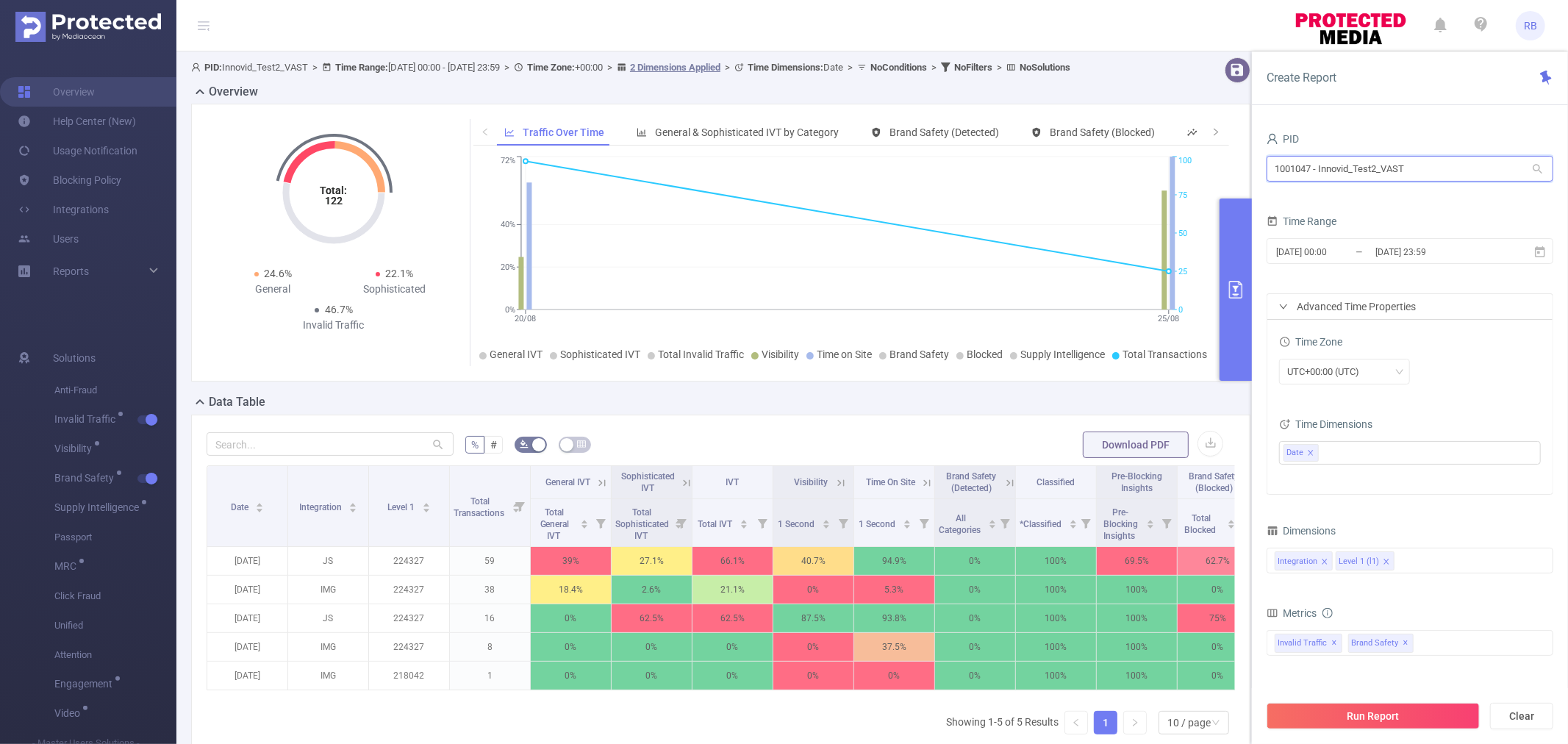
click at [1340, 173] on input "1001047 - Innovid_Test2_VAST" at bounding box center [1410, 169] width 287 height 26
click at [1332, 249] on input "2025-08-19 00:00" at bounding box center [1335, 252] width 119 height 20
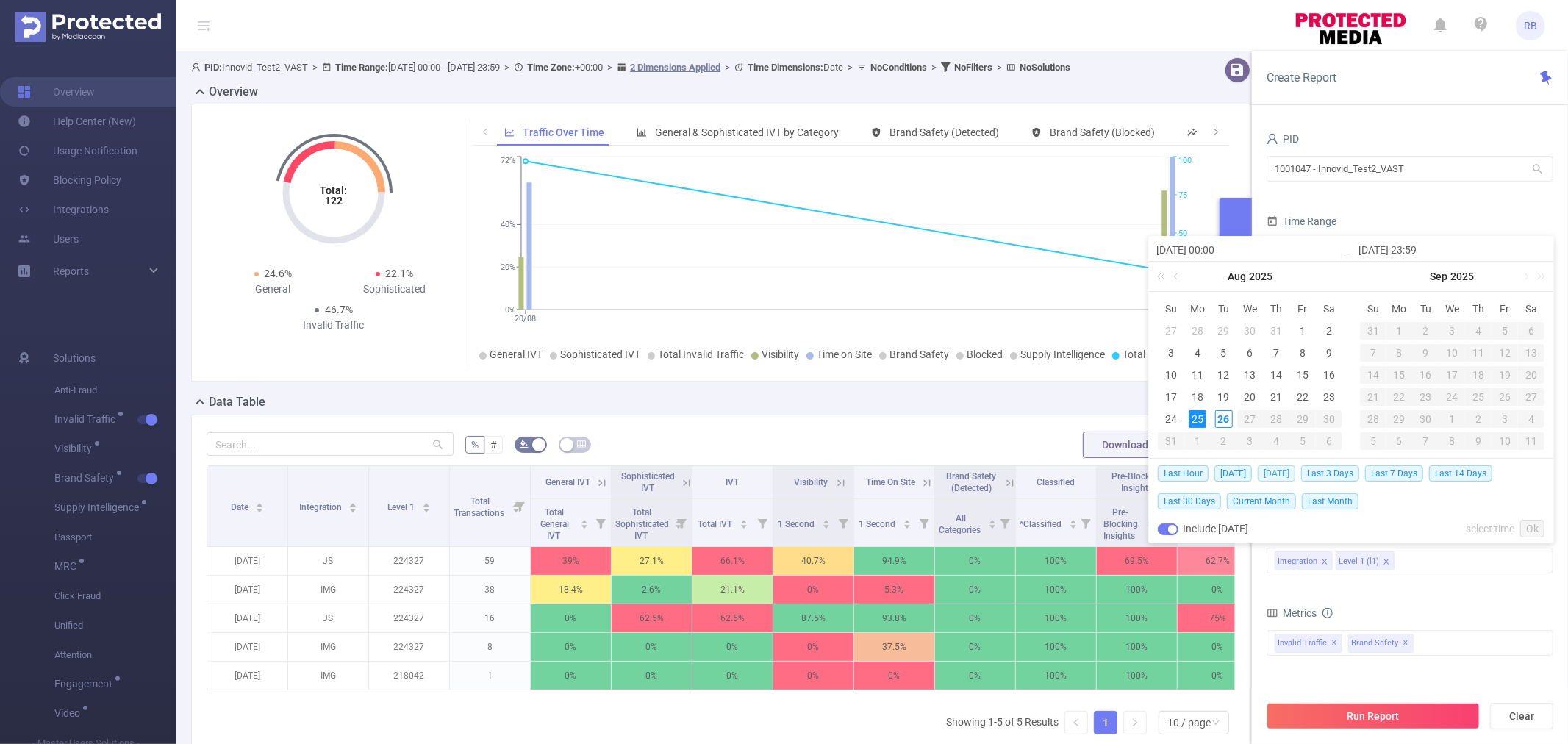
click at [1274, 469] on span "[DATE]" at bounding box center [1277, 474] width 38 height 17
type input "2025-08-25 00:00"
type input "2025-08-25 23:59"
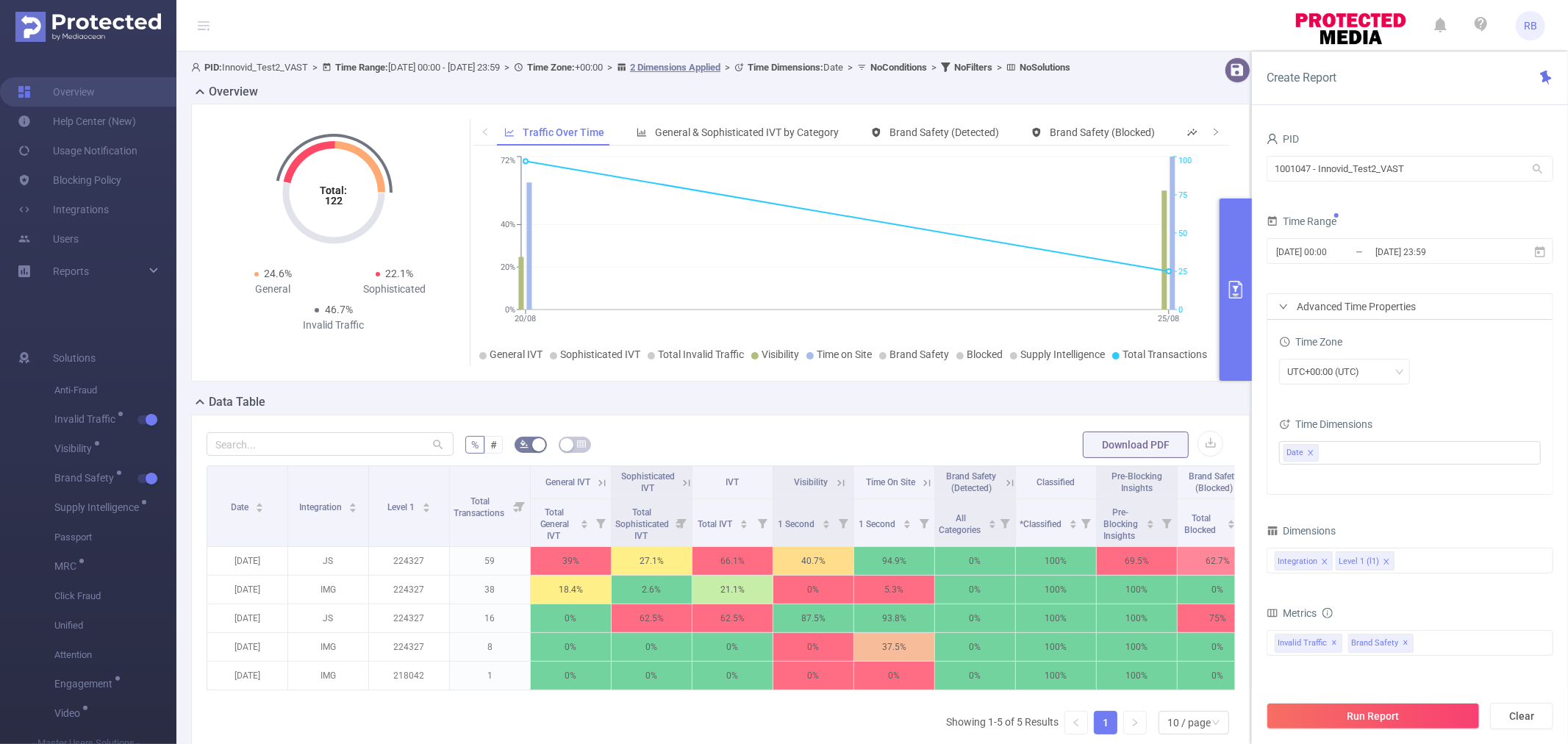
click at [1365, 716] on button "Run Report" at bounding box center [1374, 715] width 213 height 26
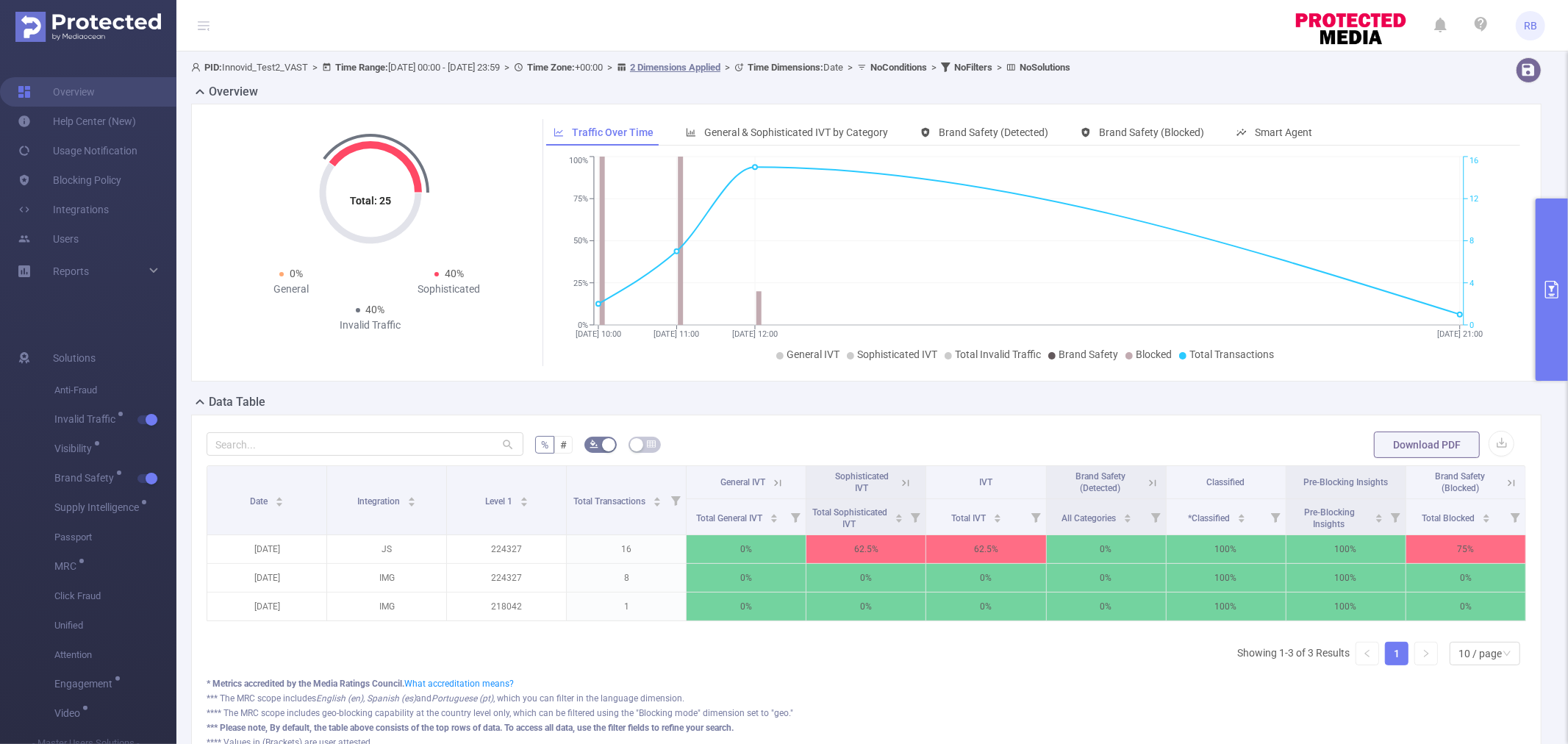
scroll to position [0, 2]
click at [1546, 314] on button "primary" at bounding box center [1551, 289] width 32 height 182
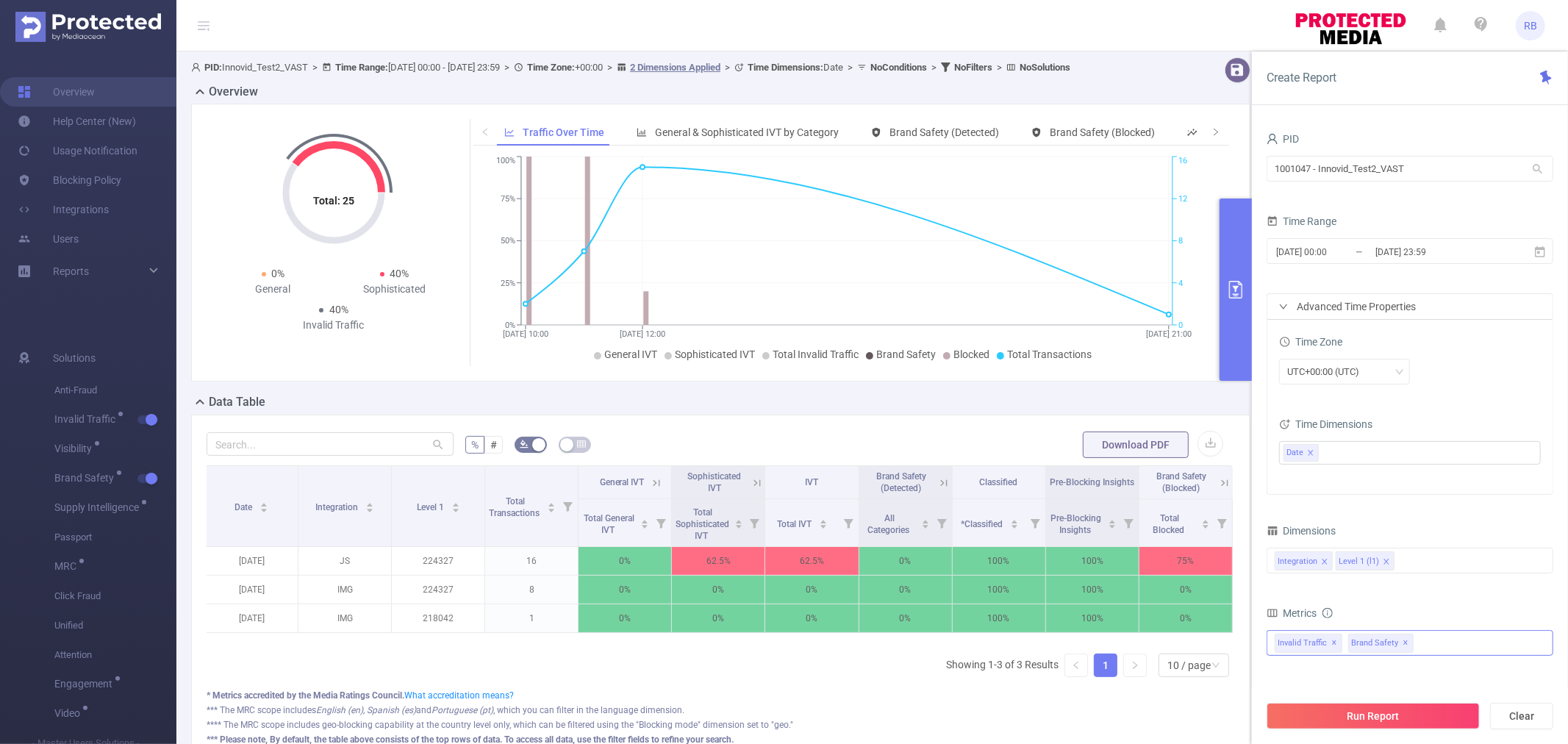
click at [1439, 642] on div "Invalid Traffic ✕ Anti-Fraud Invalid Traffic Visibility Brand Safety Supply Int…" at bounding box center [1410, 643] width 287 height 26
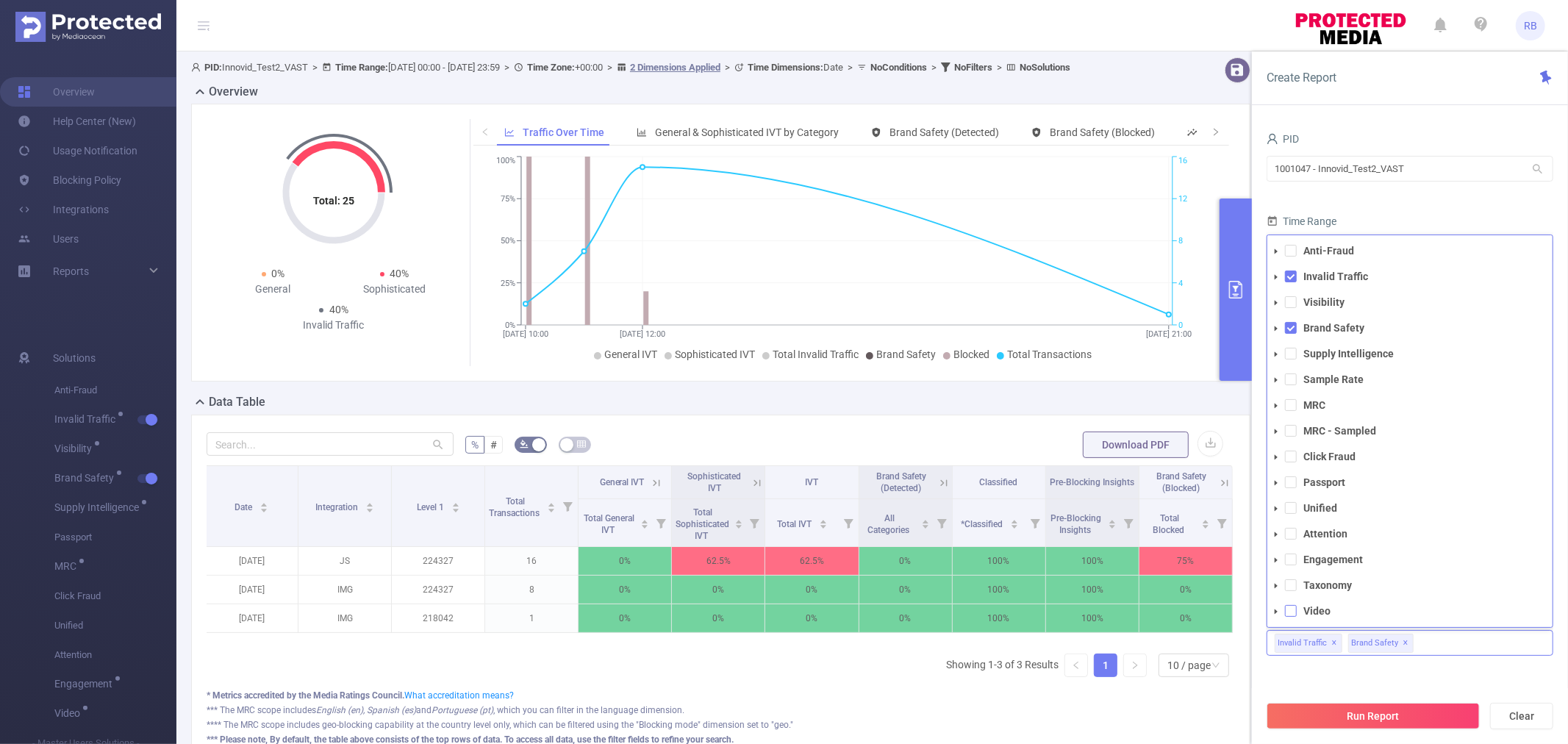
click at [1292, 607] on span at bounding box center [1291, 611] width 12 height 12
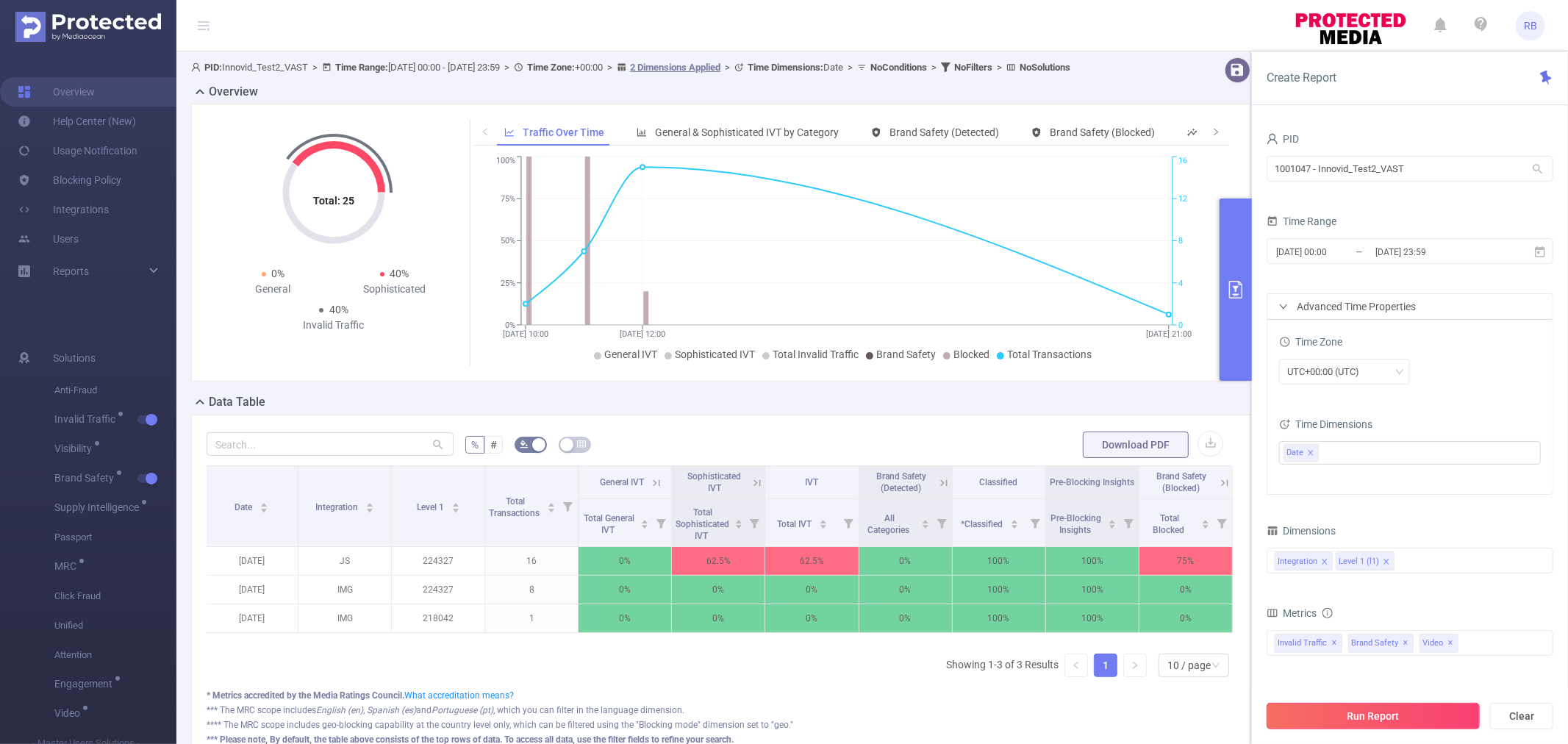
click at [1376, 722] on button "Run Report" at bounding box center [1374, 715] width 213 height 26
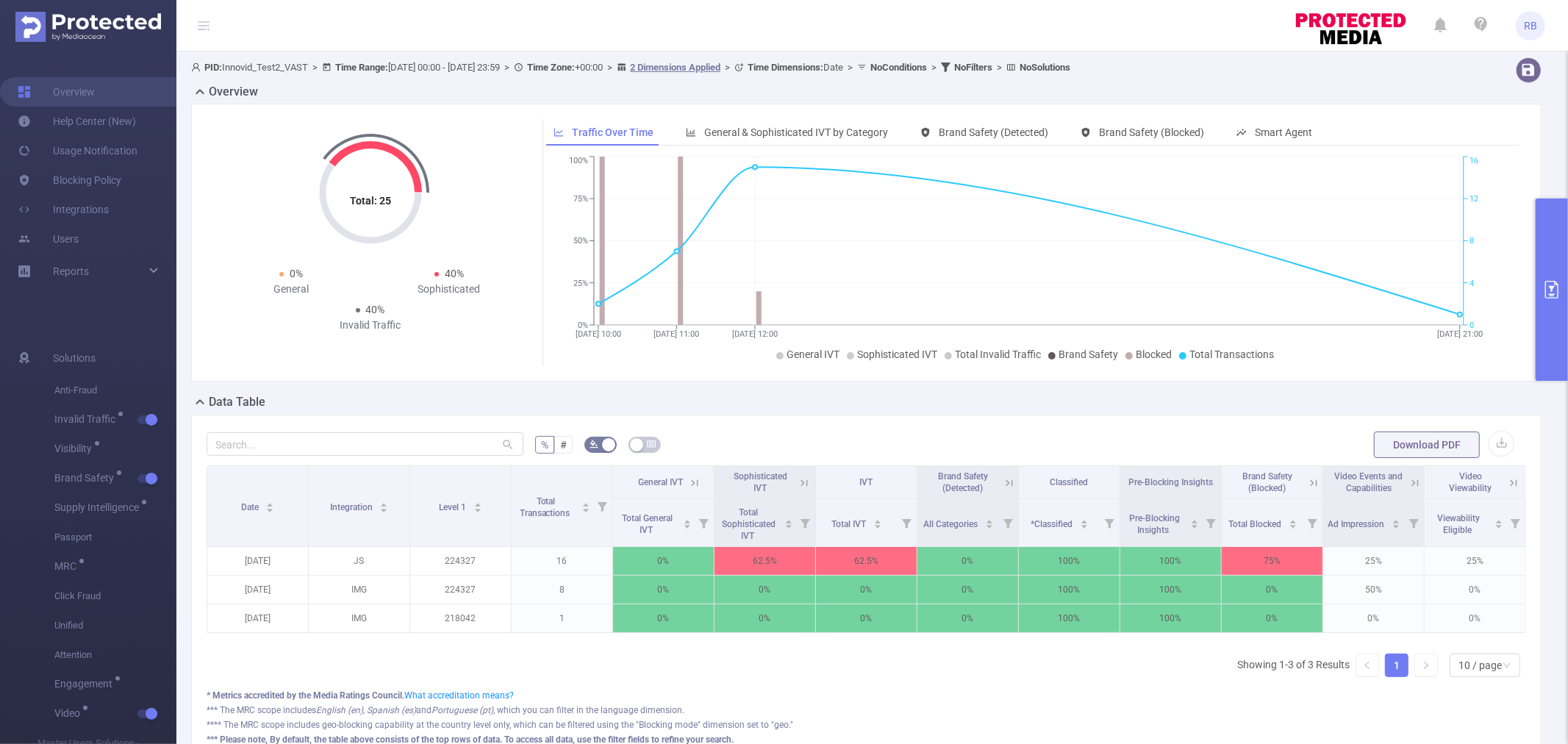
drag, startPoint x: 711, startPoint y: 260, endPoint x: 561, endPoint y: 420, distance: 219.3
click at [561, 420] on div "% # Download PDF Date Integration Level 1 Total Transactions General IVT Sophis…" at bounding box center [866, 596] width 1350 height 363
click at [1505, 480] on icon at bounding box center [1512, 483] width 14 height 14
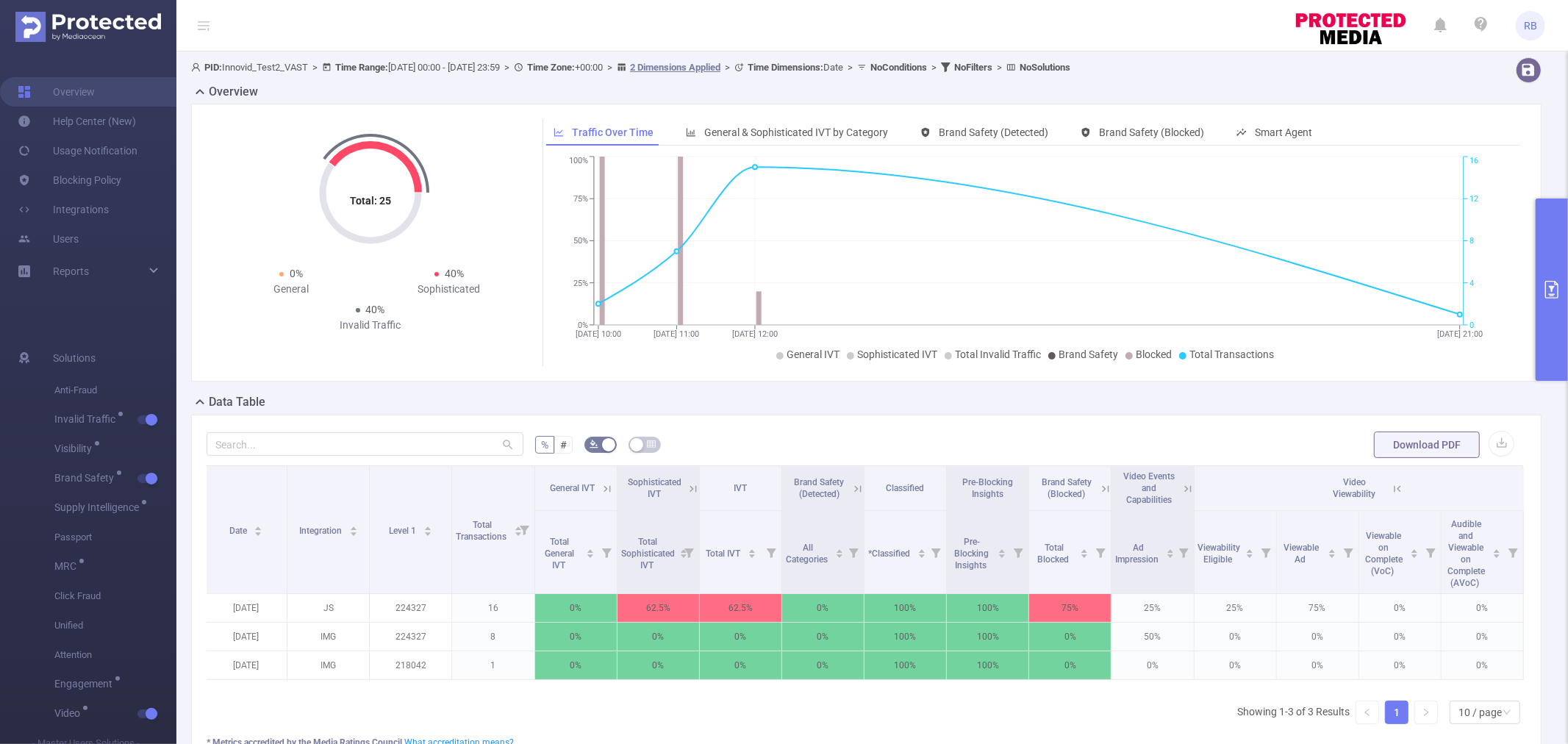
drag, startPoint x: 1205, startPoint y: 686, endPoint x: 1357, endPoint y: 700, distance: 152.6
click at [1357, 689] on div "Date Integration Level 1 Total Transactions General IVT Sophisticated IVT IVT B…" at bounding box center [866, 577] width 1320 height 224
click at [1181, 488] on icon at bounding box center [1188, 489] width 14 height 14
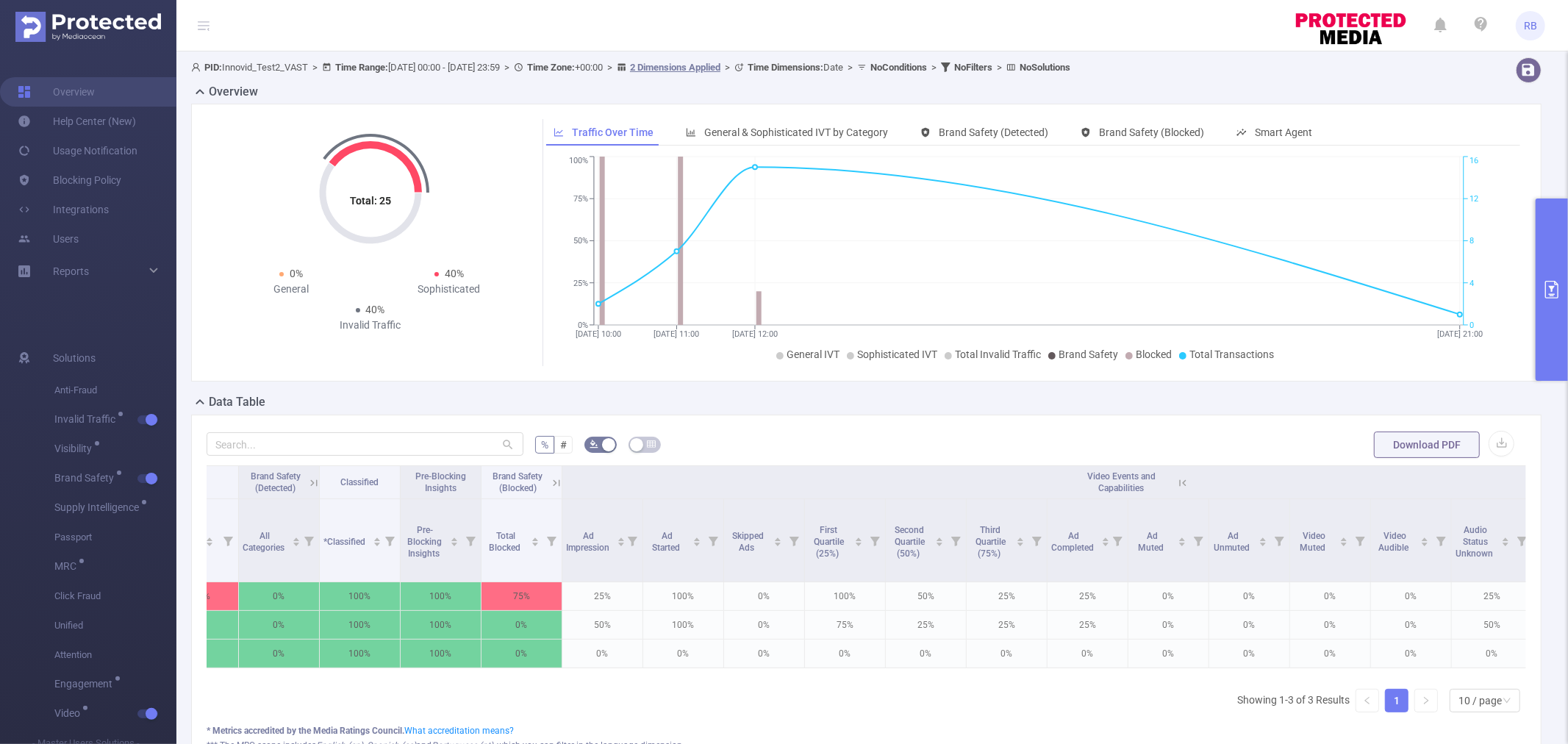
scroll to position [0, 600]
